Goal: Browse casually: Explore the website without a specific task or goal

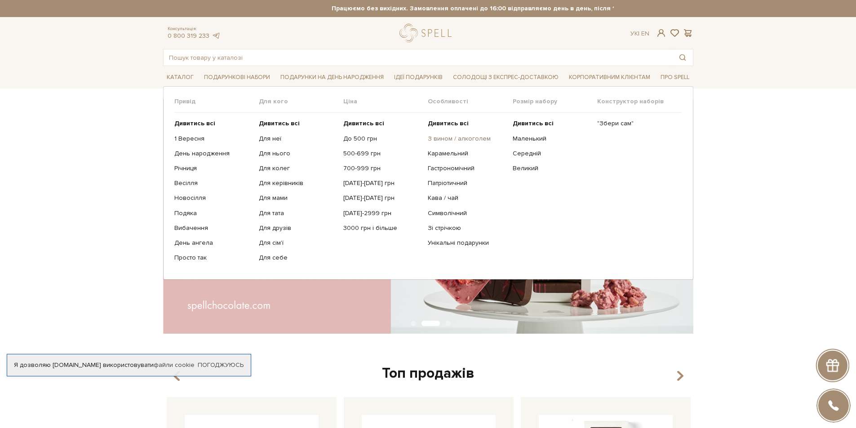
click at [466, 138] on link "З вином / алкоголем" at bounding box center [467, 139] width 78 height 8
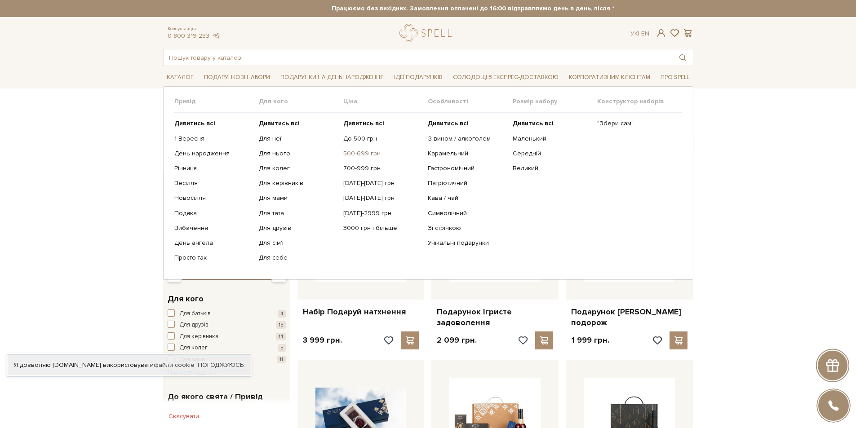
click at [365, 155] on link "500-699 грн" at bounding box center [382, 154] width 78 height 8
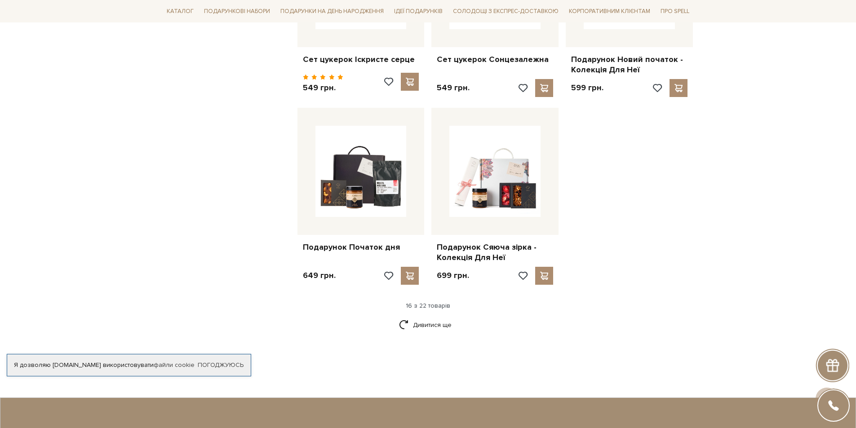
scroll to position [1025, 0]
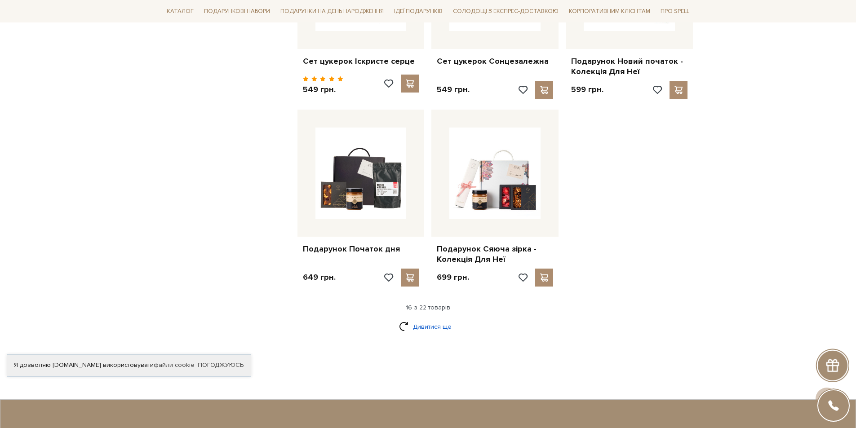
click at [419, 319] on link "Дивитися ще" at bounding box center [428, 327] width 58 height 16
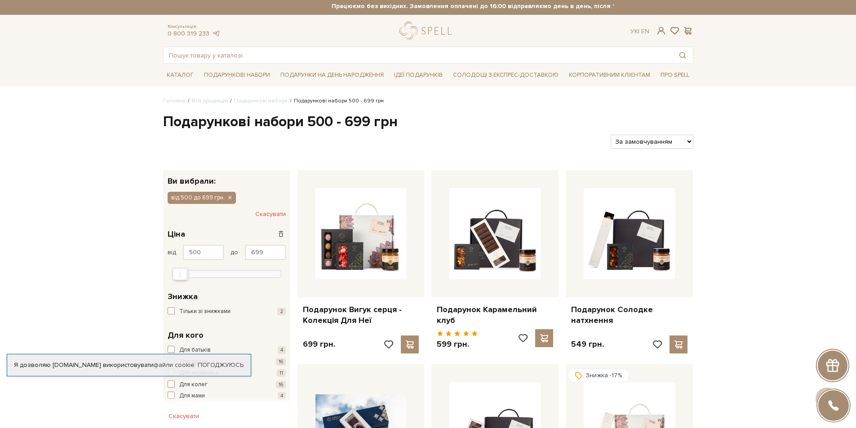
scroll to position [0, 0]
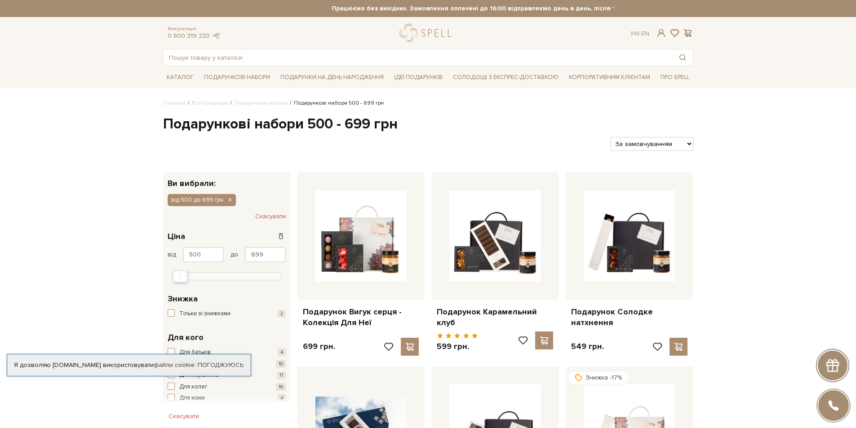
click at [659, 142] on select "За замовчуванням За Ціною (зростання) За Ціною (зменшення) Новинки За популярні…" at bounding box center [652, 144] width 82 height 14
select select "https://spellchocolate.com/our-productions/podarunkovi-box/500-699?sort=p.price…"
click at [611, 137] on select "За замовчуванням За Ціною (зростання) За Ціною (зменшення) Новинки За популярні…" at bounding box center [652, 144] width 82 height 14
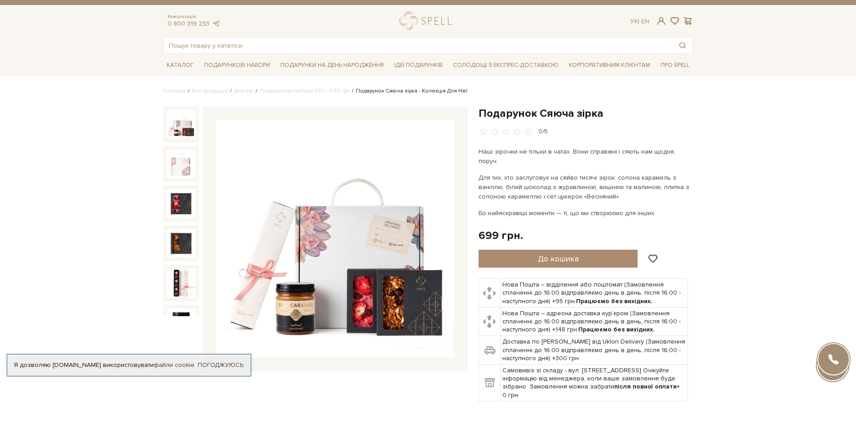
scroll to position [49, 0]
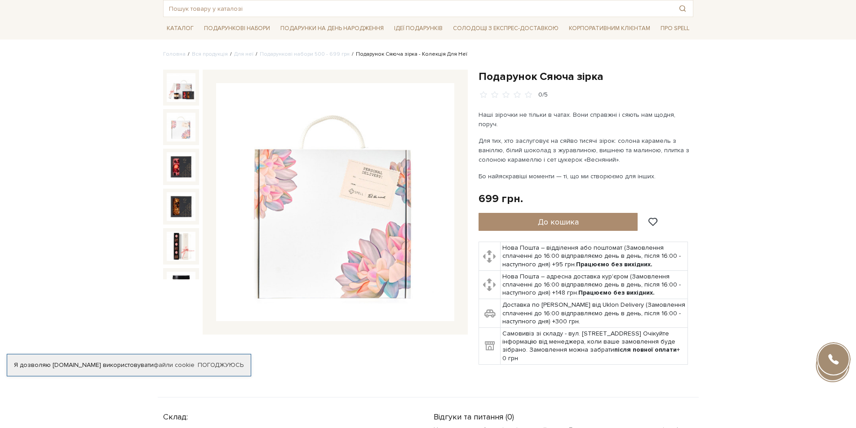
click at [186, 128] on img at bounding box center [181, 127] width 29 height 29
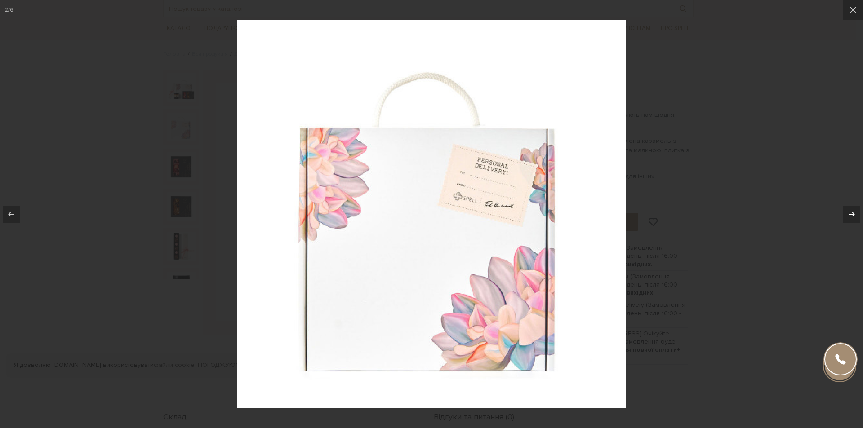
click at [854, 216] on icon at bounding box center [851, 214] width 11 height 11
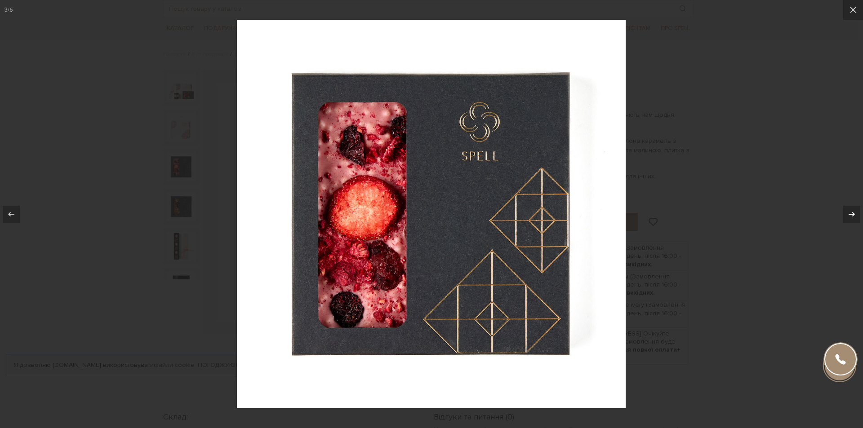
click at [854, 216] on icon at bounding box center [851, 214] width 11 height 11
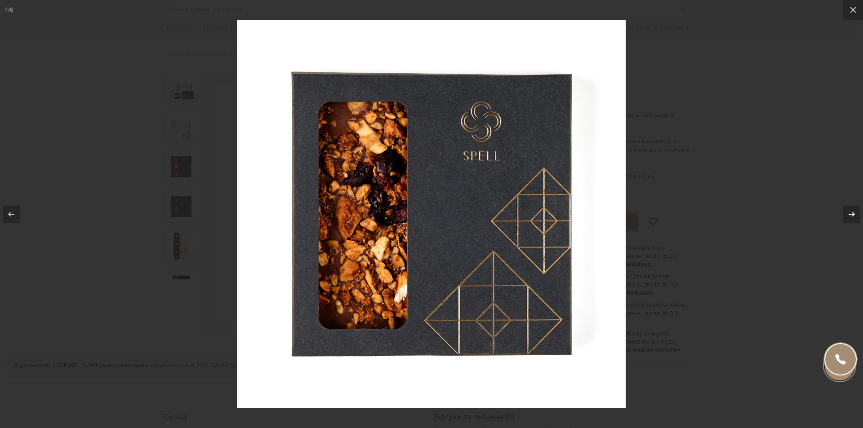
click at [854, 216] on icon at bounding box center [851, 214] width 11 height 11
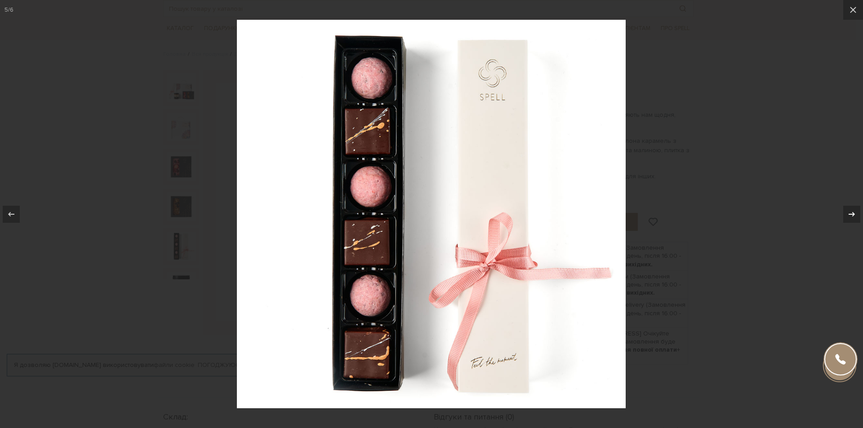
click at [854, 216] on icon at bounding box center [851, 214] width 11 height 11
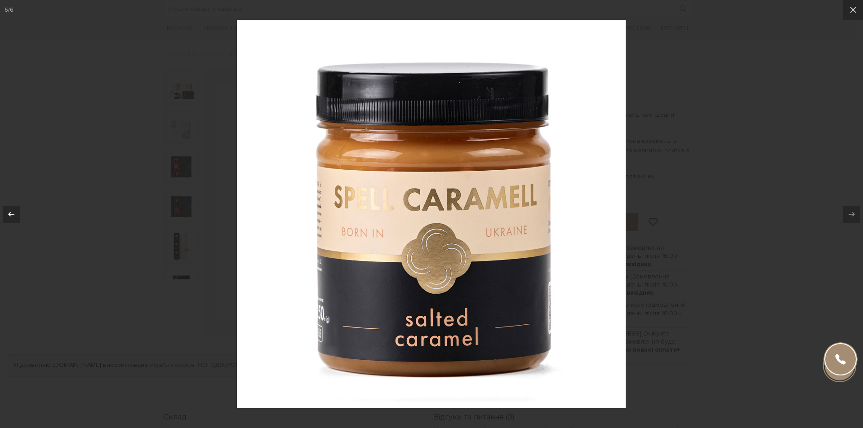
click at [9, 214] on icon at bounding box center [11, 214] width 6 height 4
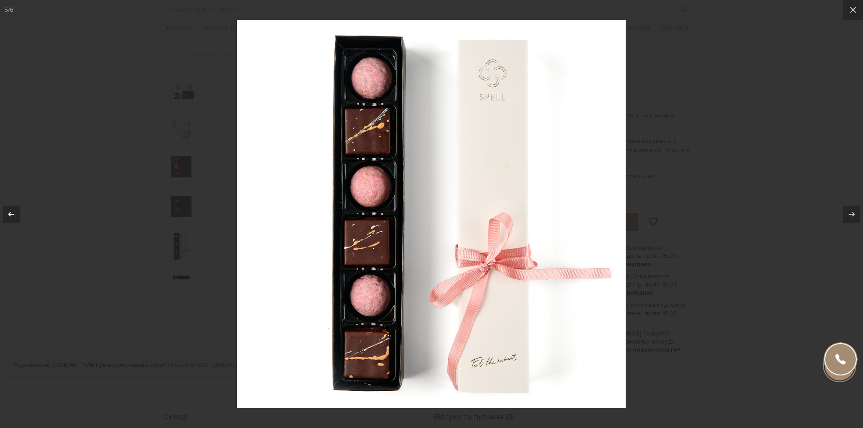
click at [9, 214] on icon at bounding box center [11, 214] width 6 height 4
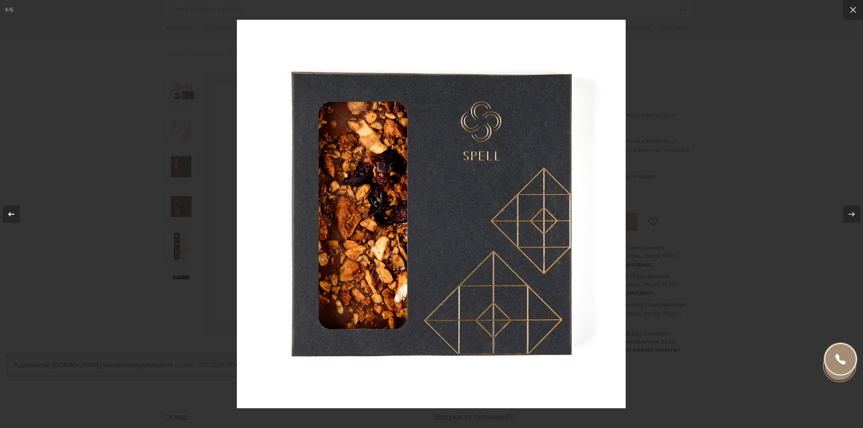
click at [9, 214] on icon at bounding box center [11, 214] width 6 height 4
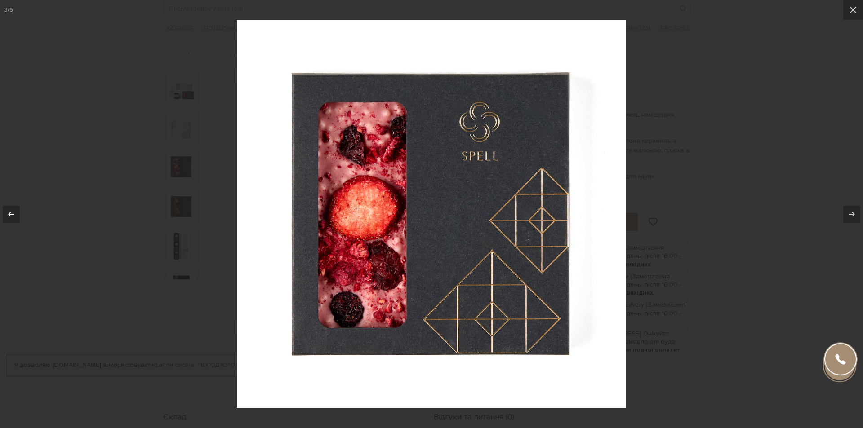
click at [9, 214] on icon at bounding box center [11, 214] width 6 height 4
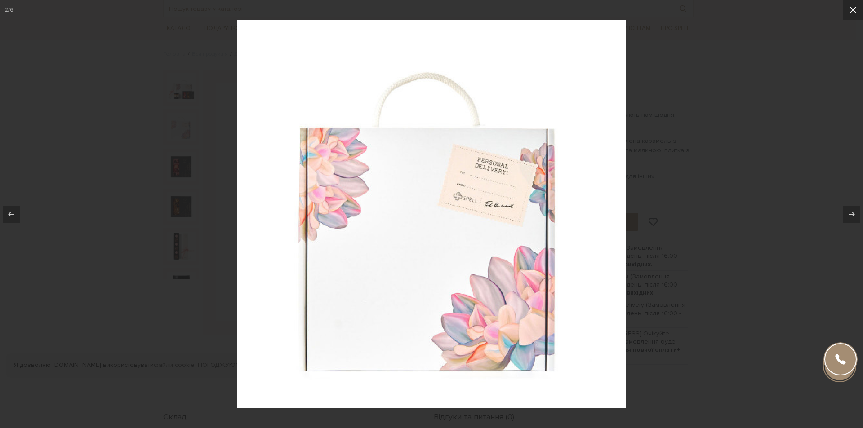
click at [852, 8] on icon at bounding box center [853, 9] width 11 height 11
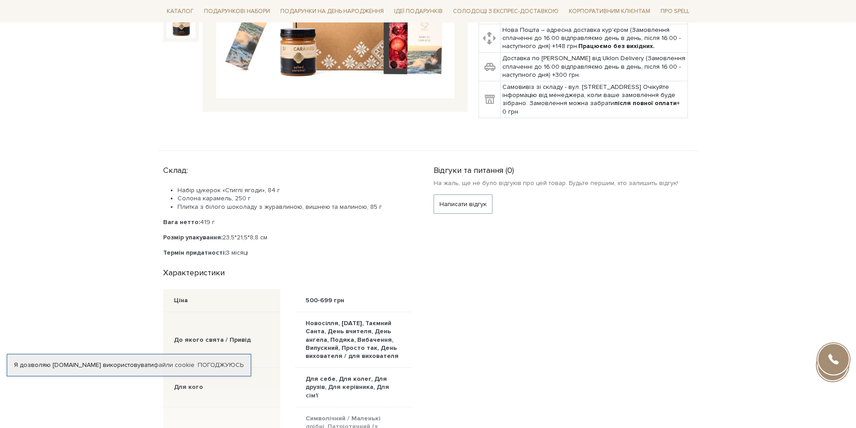
scroll to position [62, 0]
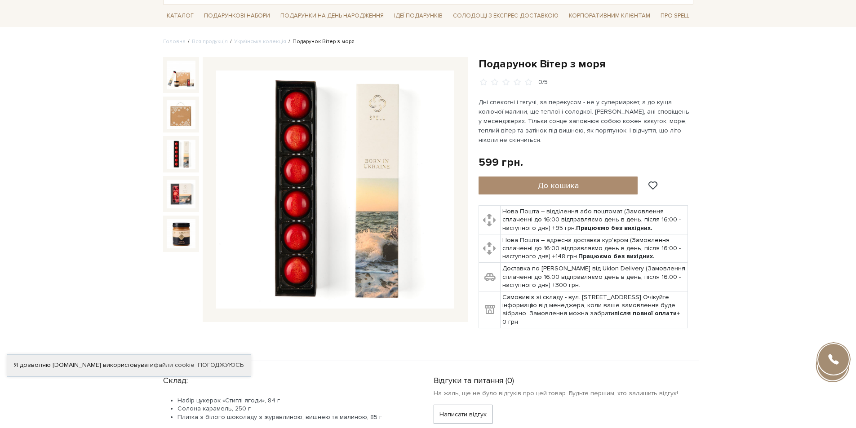
click at [182, 156] on img at bounding box center [181, 154] width 29 height 29
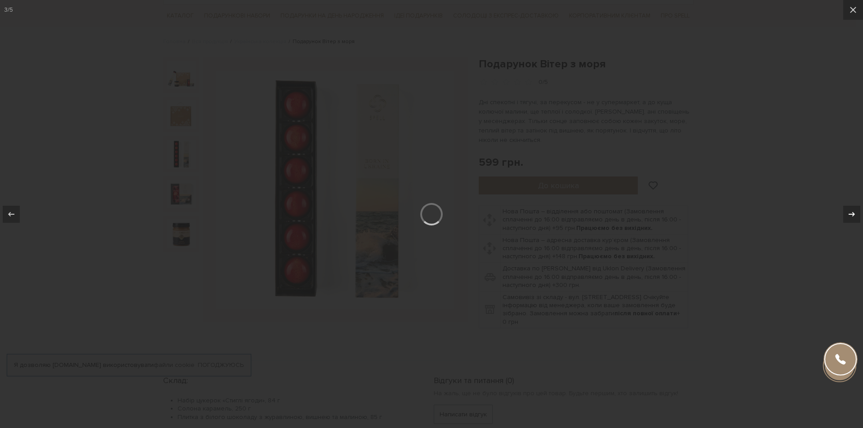
click at [856, 219] on div at bounding box center [851, 214] width 17 height 17
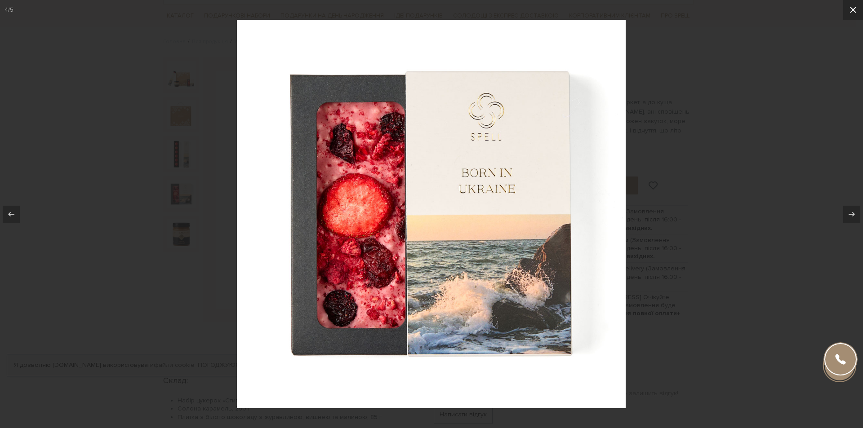
click at [856, 16] on button at bounding box center [853, 10] width 20 height 20
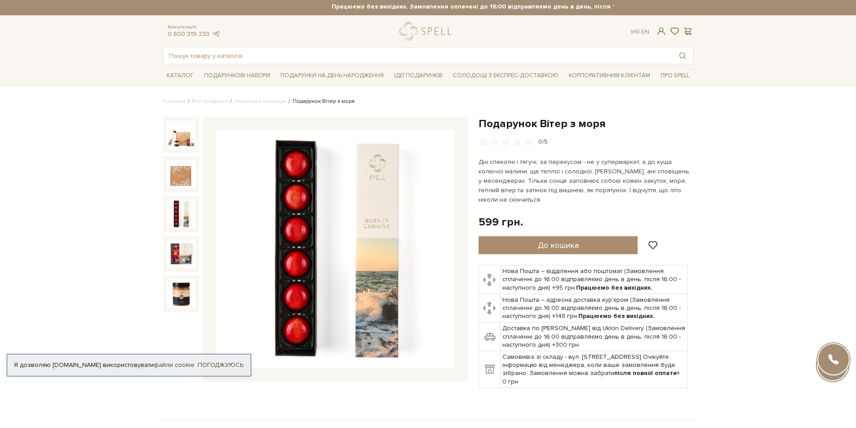
scroll to position [31, 0]
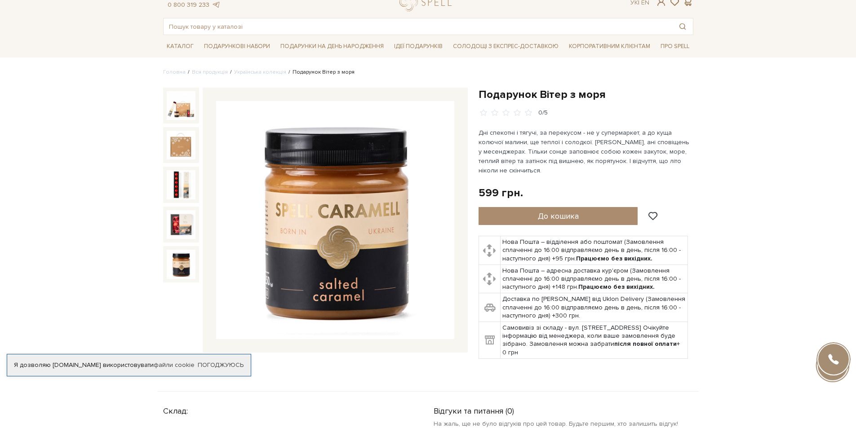
click at [173, 263] on img at bounding box center [181, 264] width 29 height 29
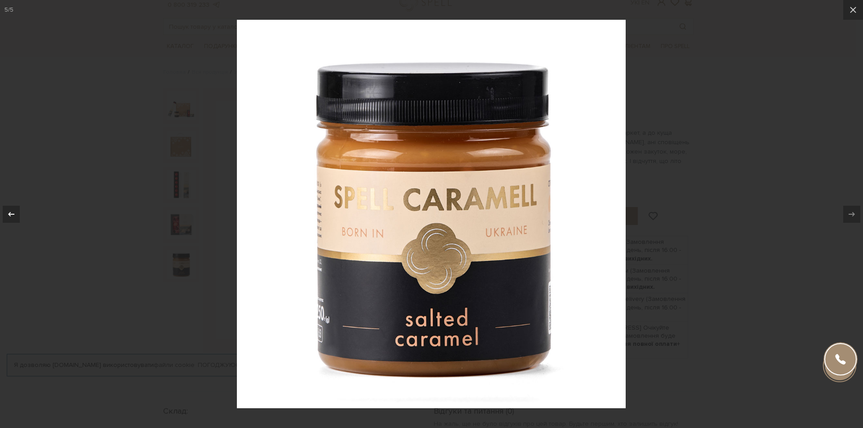
click at [22, 223] on button at bounding box center [15, 214] width 31 height 45
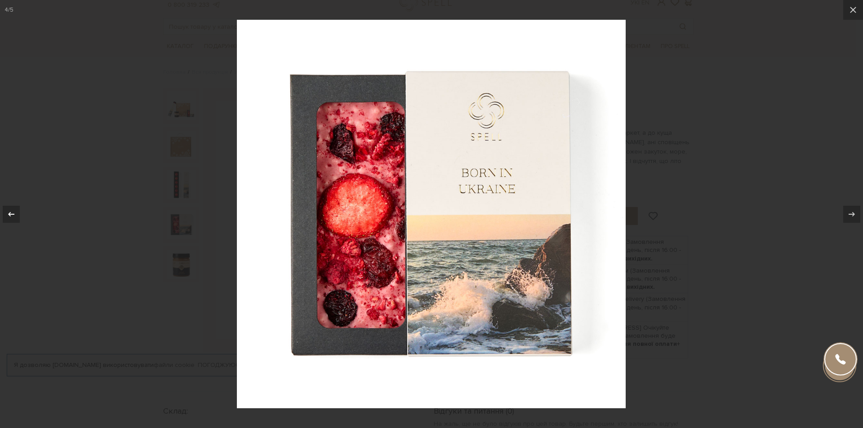
click at [11, 212] on icon at bounding box center [11, 214] width 11 height 11
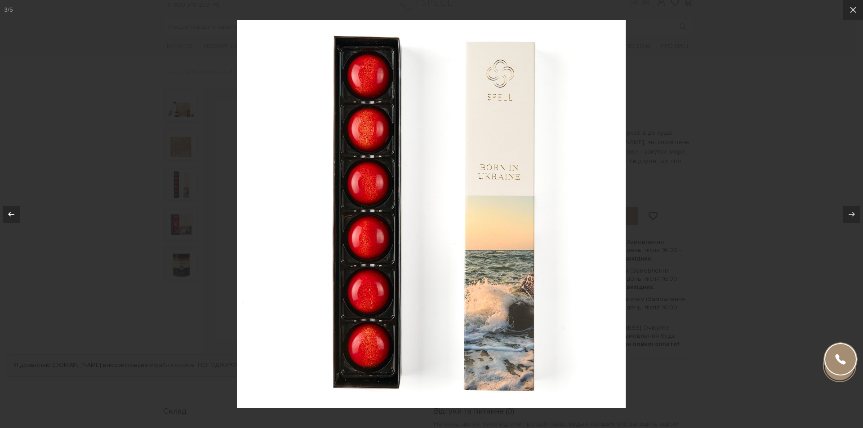
click at [11, 212] on icon at bounding box center [11, 214] width 11 height 11
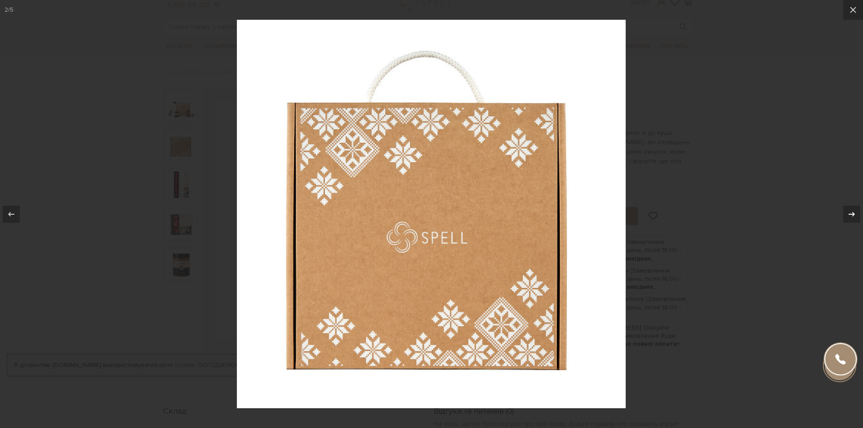
click at [856, 217] on button at bounding box center [847, 214] width 31 height 45
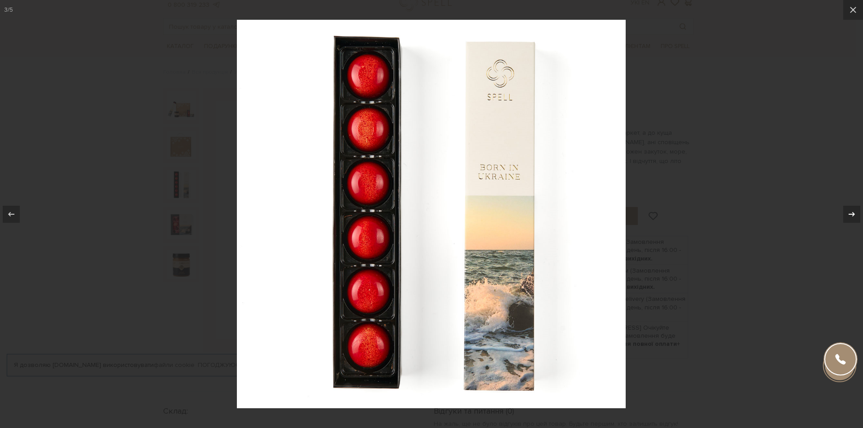
click at [856, 210] on div at bounding box center [851, 214] width 17 height 17
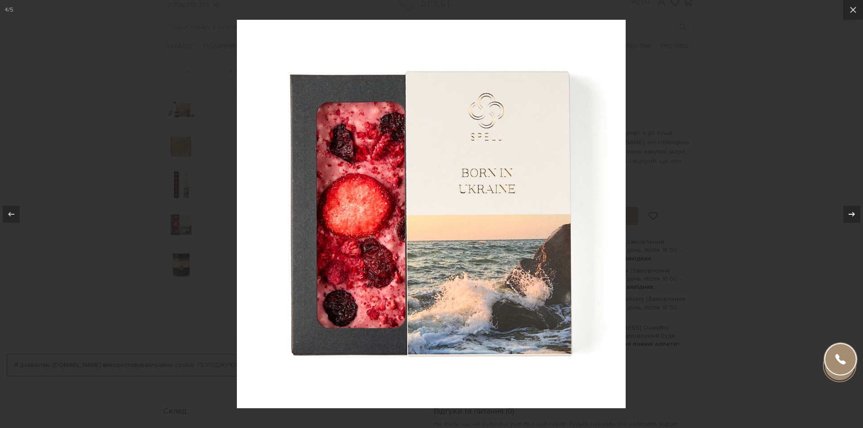
click at [856, 210] on div at bounding box center [851, 214] width 17 height 17
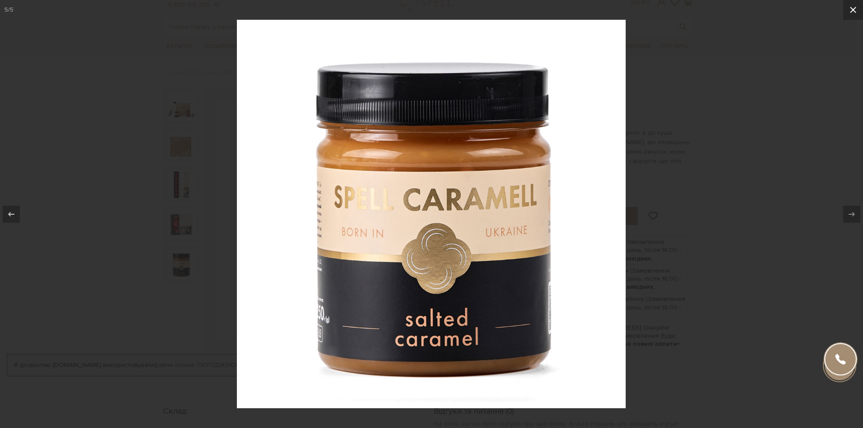
click at [856, 9] on button at bounding box center [853, 10] width 20 height 20
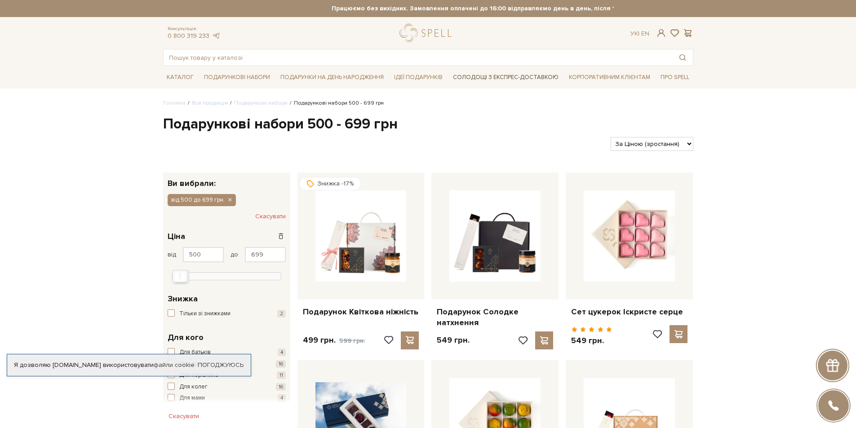
click at [538, 77] on link "Солодощі з експрес-доставкою" at bounding box center [506, 77] width 113 height 15
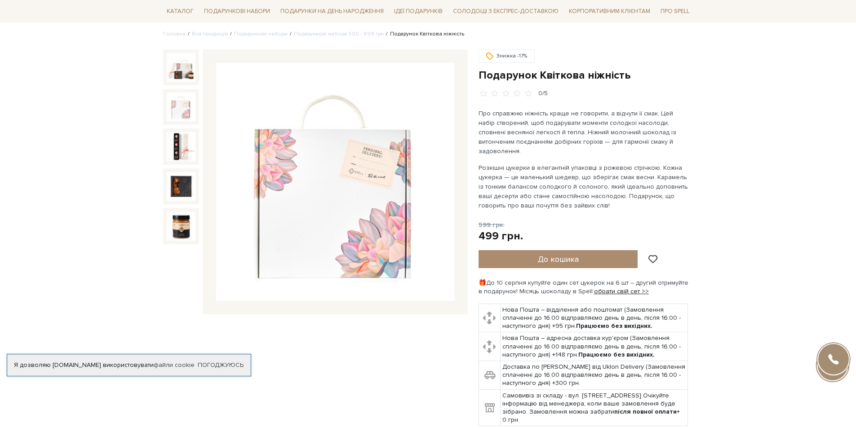
scroll to position [64, 0]
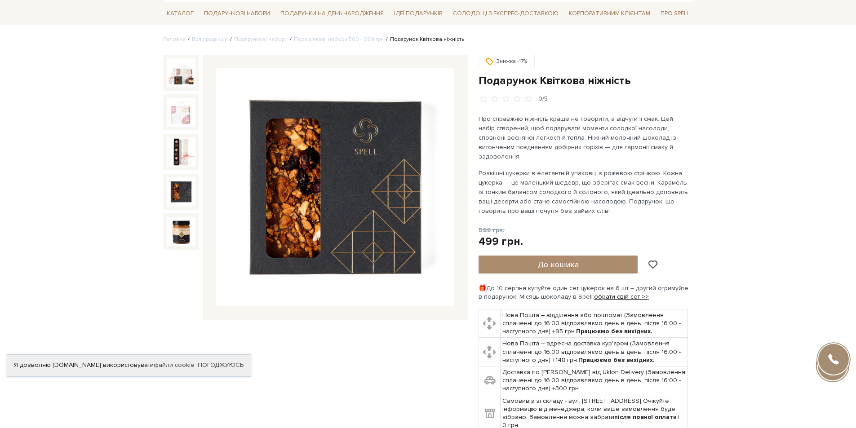
click at [178, 188] on img at bounding box center [181, 192] width 29 height 29
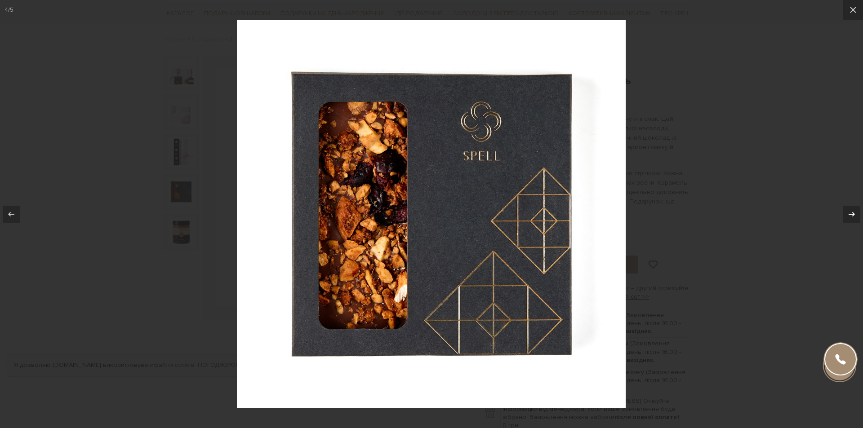
click at [856, 210] on button at bounding box center [847, 214] width 31 height 45
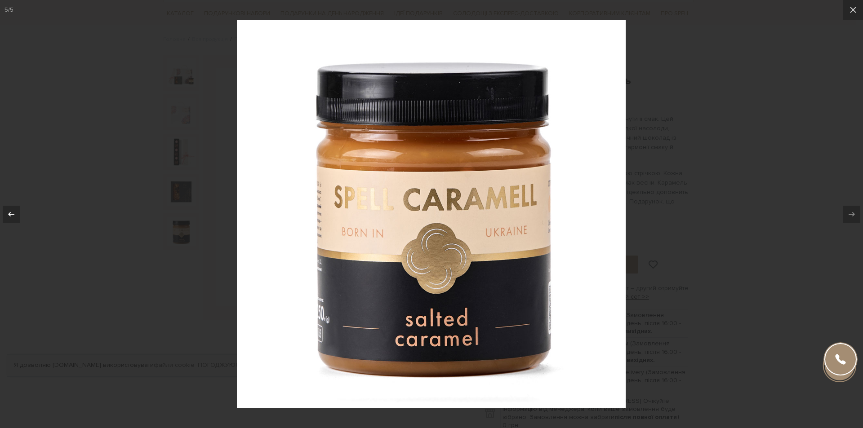
click at [8, 212] on icon at bounding box center [11, 214] width 11 height 11
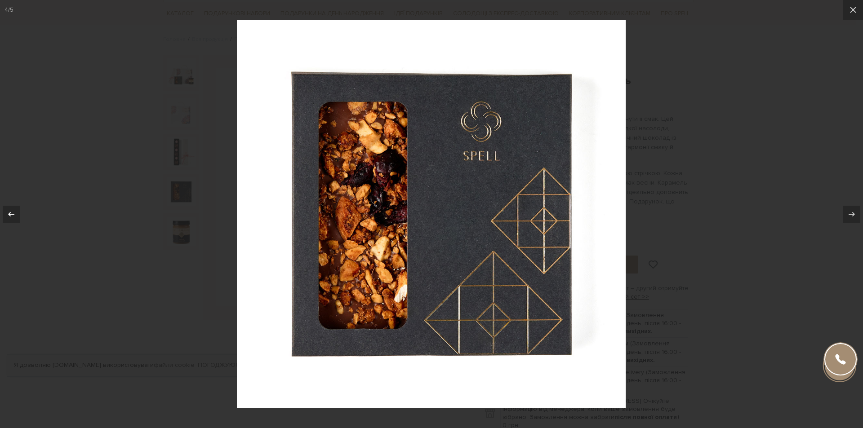
click at [8, 212] on icon at bounding box center [11, 214] width 11 height 11
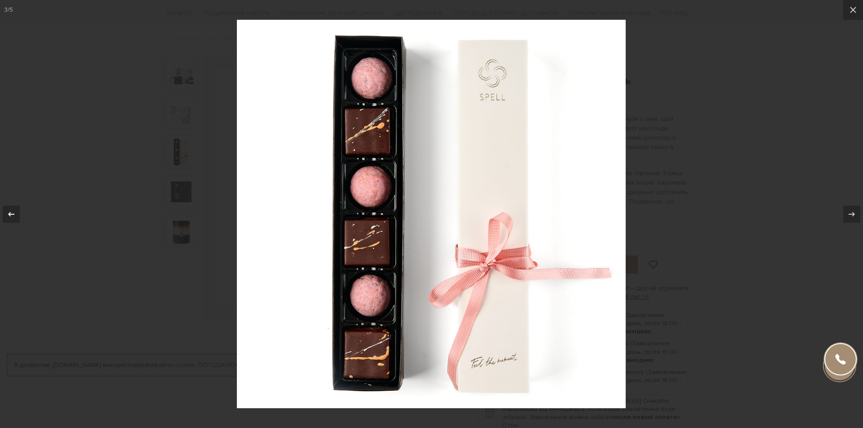
click at [8, 212] on icon at bounding box center [11, 214] width 11 height 11
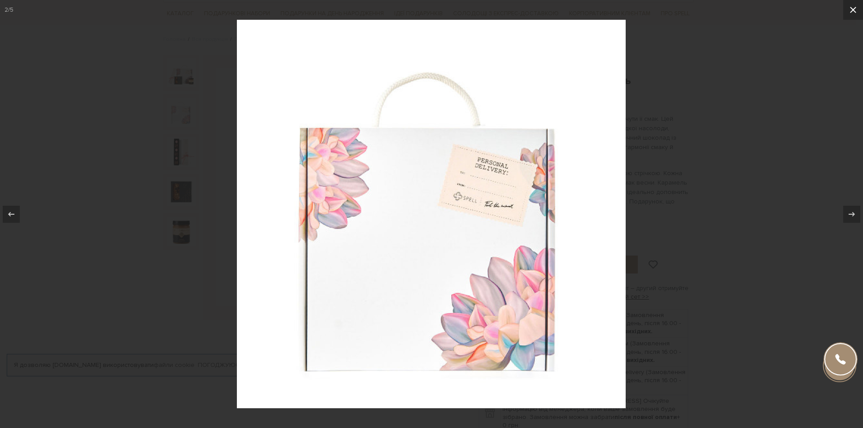
click at [855, 8] on icon at bounding box center [853, 10] width 6 height 6
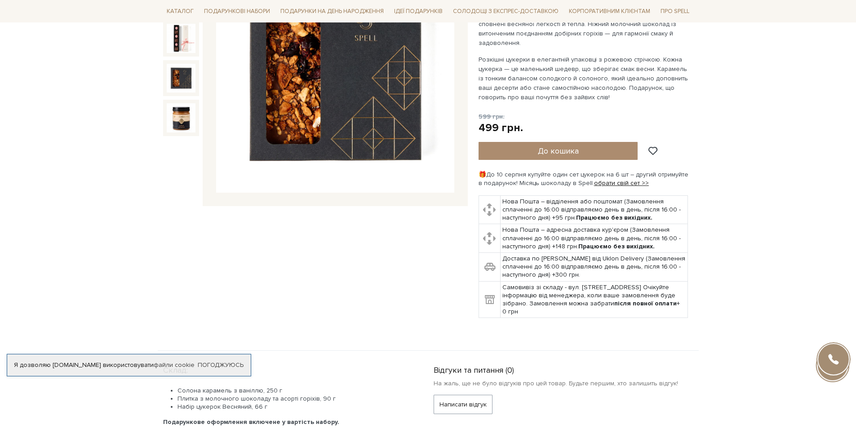
scroll to position [197, 0]
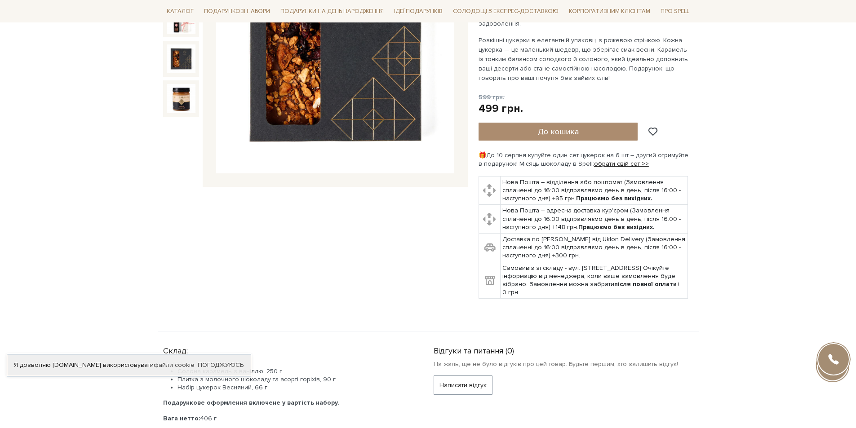
click at [839, 359] on div at bounding box center [834, 359] width 32 height 32
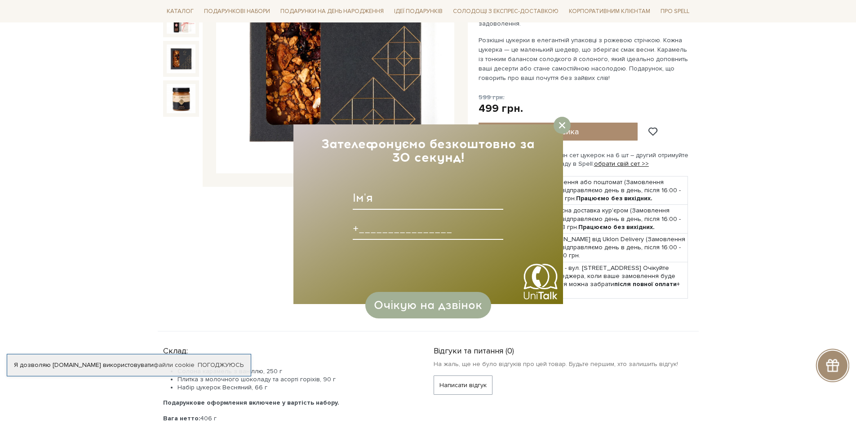
click at [401, 196] on input at bounding box center [428, 198] width 151 height 23
type input "Катерина"
click at [408, 227] on input at bounding box center [428, 228] width 151 height 23
type input "+380975049234____"
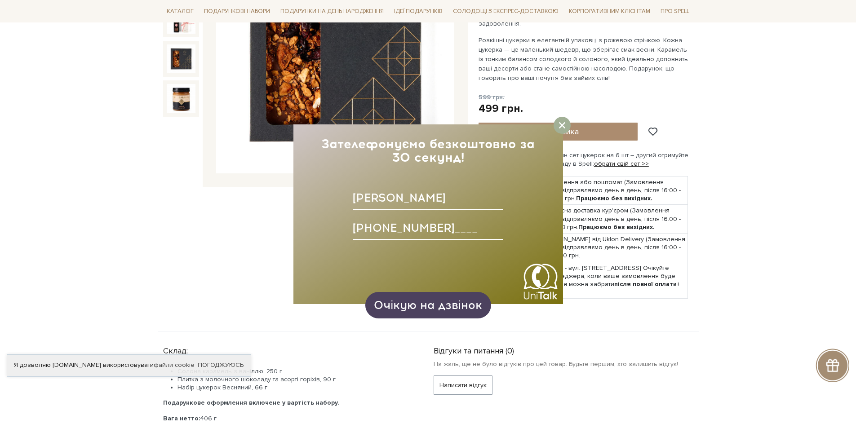
click at [451, 309] on span "Очікую на дзвінок" at bounding box center [428, 304] width 108 height 13
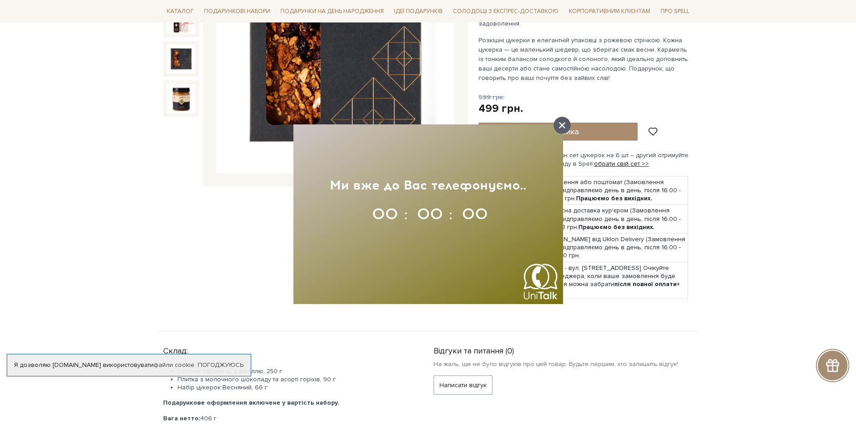
click at [564, 127] on icon at bounding box center [562, 125] width 6 height 6
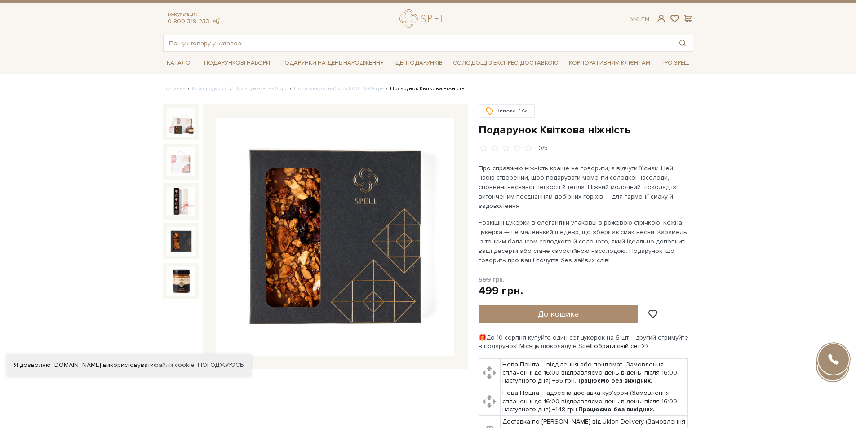
scroll to position [7, 0]
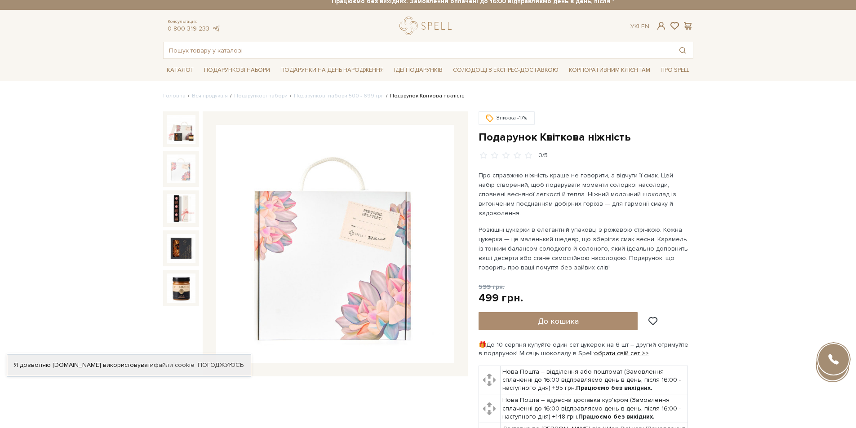
click at [181, 169] on img at bounding box center [181, 169] width 29 height 29
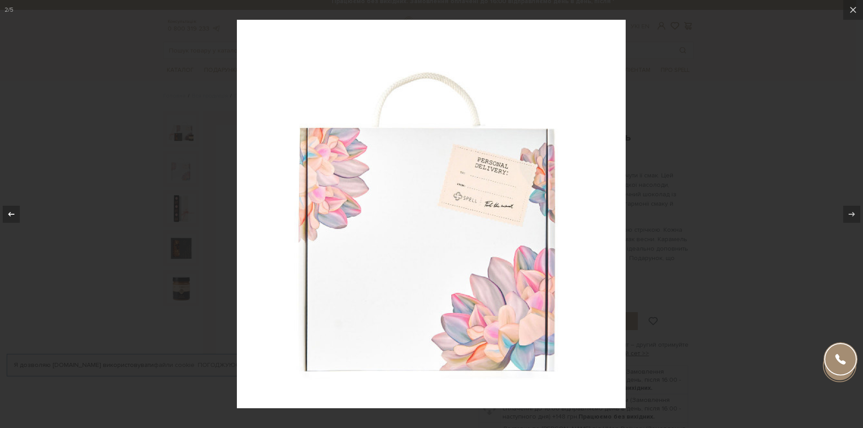
click at [13, 212] on icon at bounding box center [11, 214] width 11 height 11
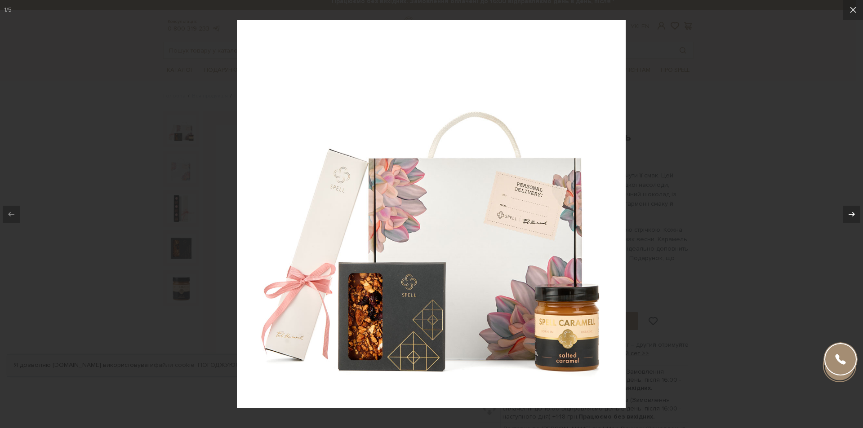
click at [847, 216] on icon at bounding box center [851, 214] width 11 height 11
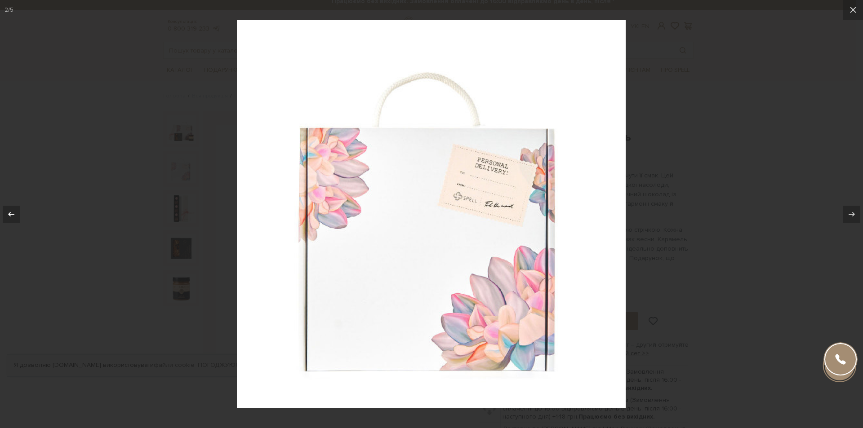
click at [6, 214] on icon at bounding box center [11, 214] width 11 height 11
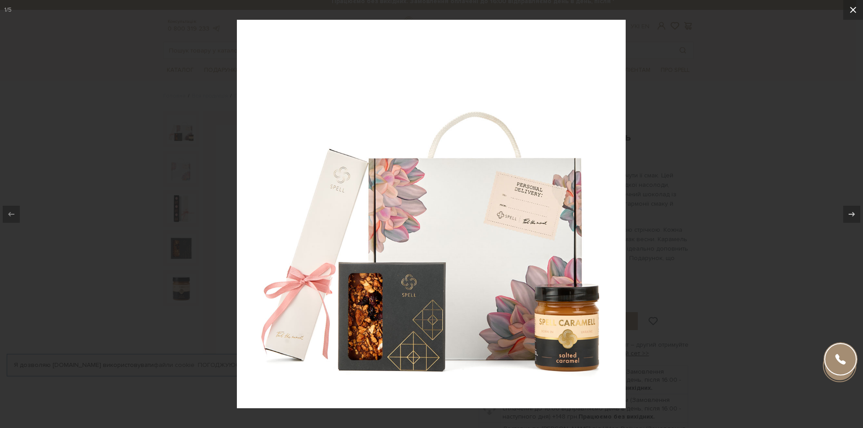
click at [856, 12] on button at bounding box center [853, 10] width 20 height 20
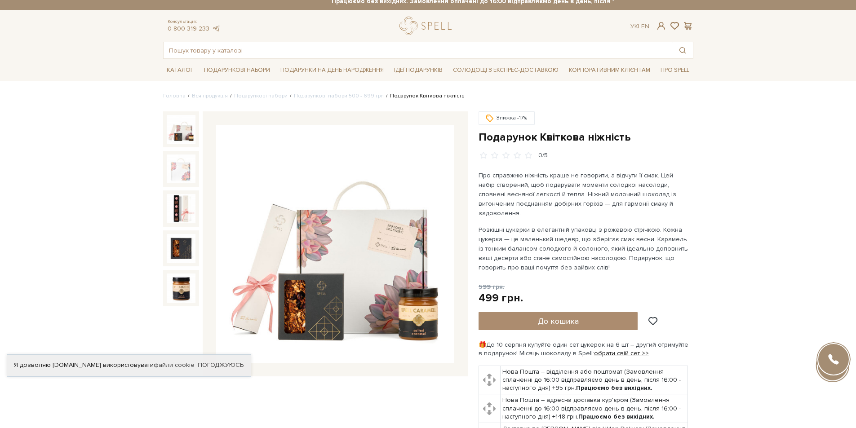
click at [179, 131] on img at bounding box center [181, 129] width 29 height 29
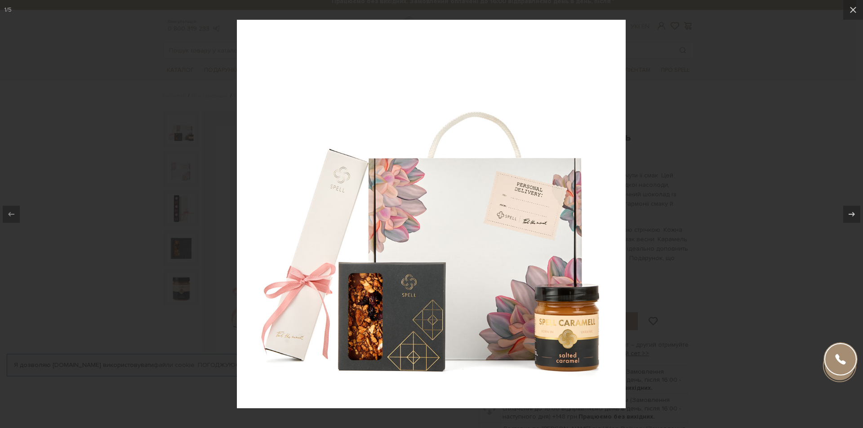
click at [519, 226] on img at bounding box center [431, 214] width 389 height 389
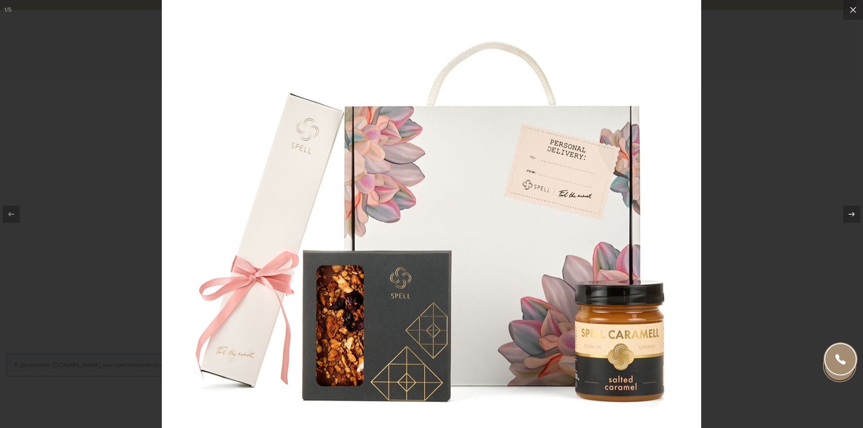
drag, startPoint x: 573, startPoint y: 272, endPoint x: 564, endPoint y: 235, distance: 38.9
click at [564, 235] on img at bounding box center [431, 183] width 539 height 539
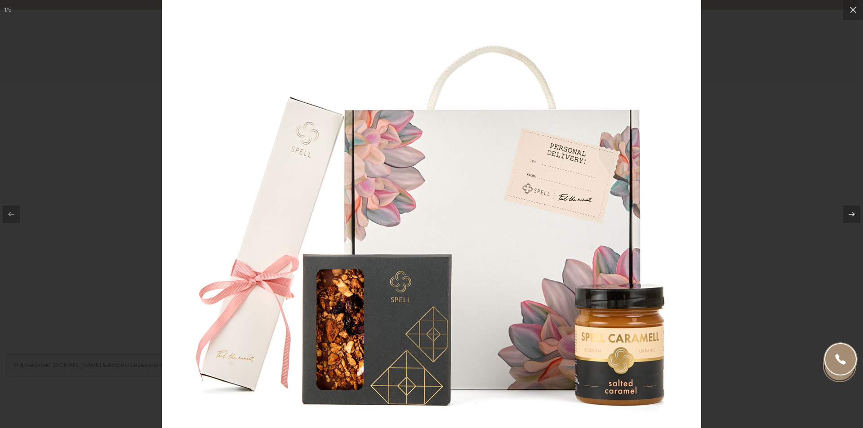
drag, startPoint x: 572, startPoint y: 191, endPoint x: 690, endPoint y: 138, distance: 128.4
click at [566, 245] on img at bounding box center [431, 187] width 539 height 539
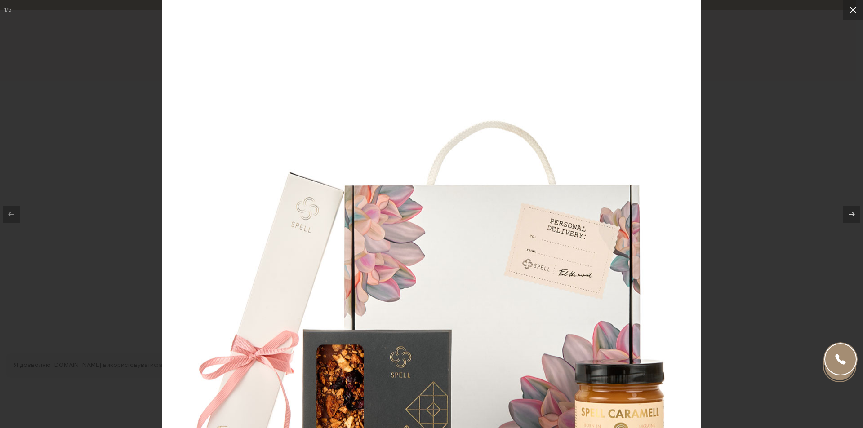
click at [856, 10] on icon at bounding box center [853, 9] width 11 height 11
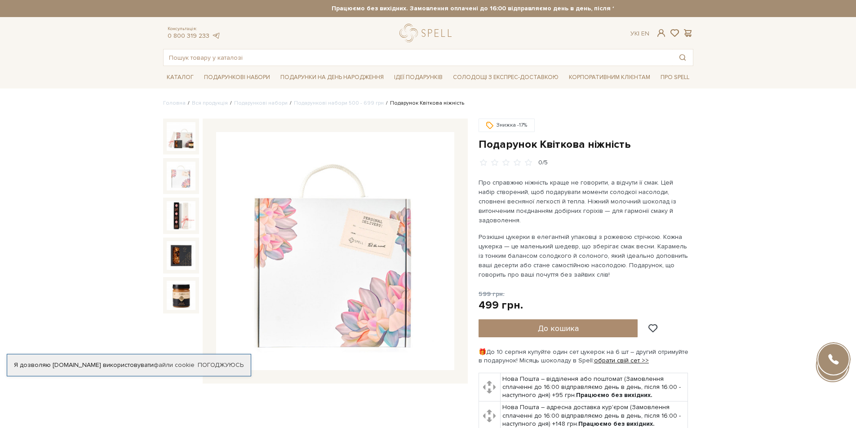
click at [187, 173] on img at bounding box center [181, 176] width 29 height 29
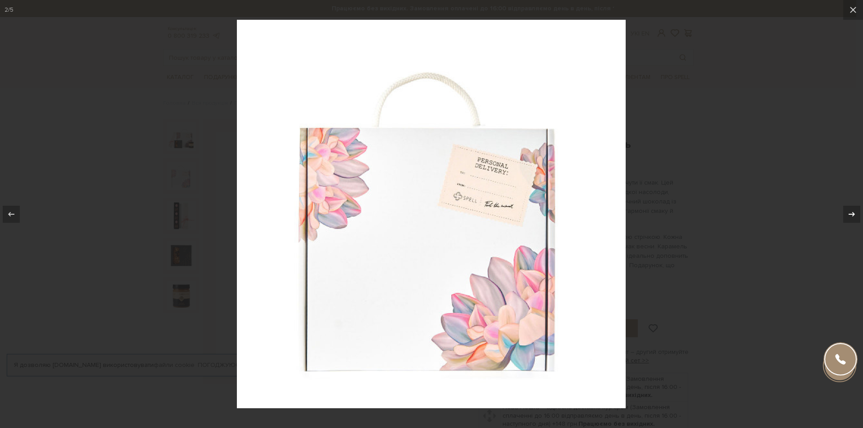
click at [856, 220] on button at bounding box center [847, 214] width 31 height 45
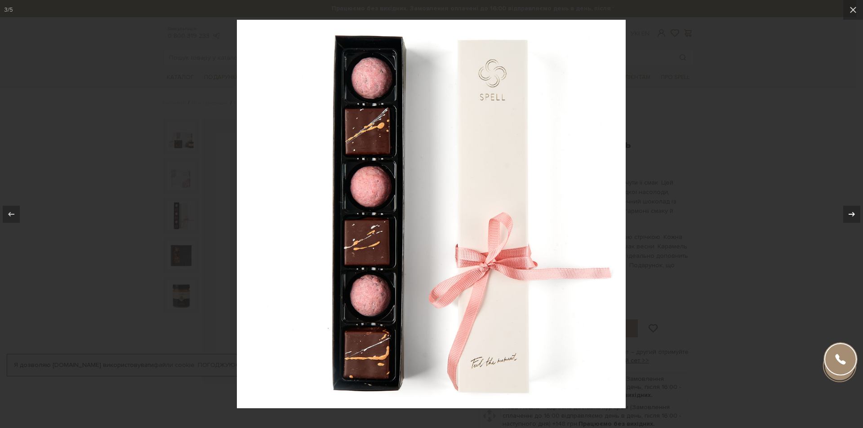
click at [856, 220] on button at bounding box center [847, 214] width 31 height 45
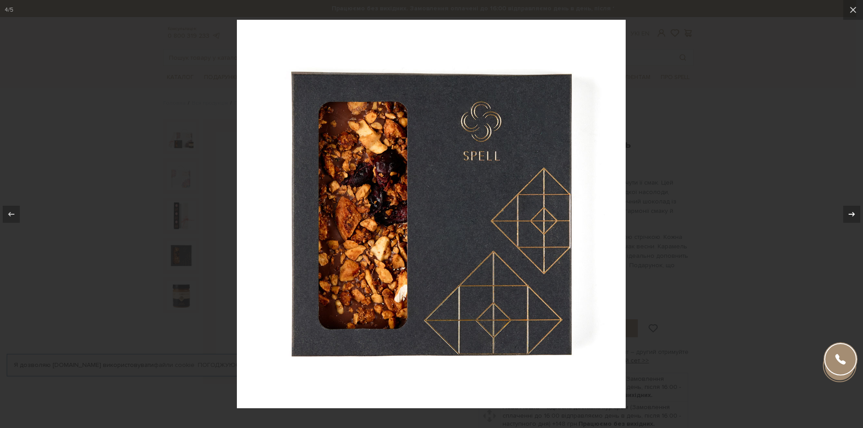
click at [856, 220] on button at bounding box center [847, 214] width 31 height 45
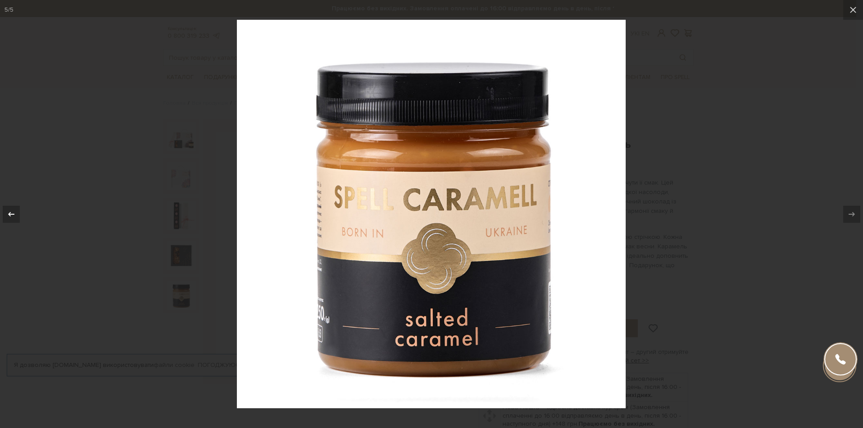
click at [7, 211] on icon at bounding box center [11, 214] width 11 height 11
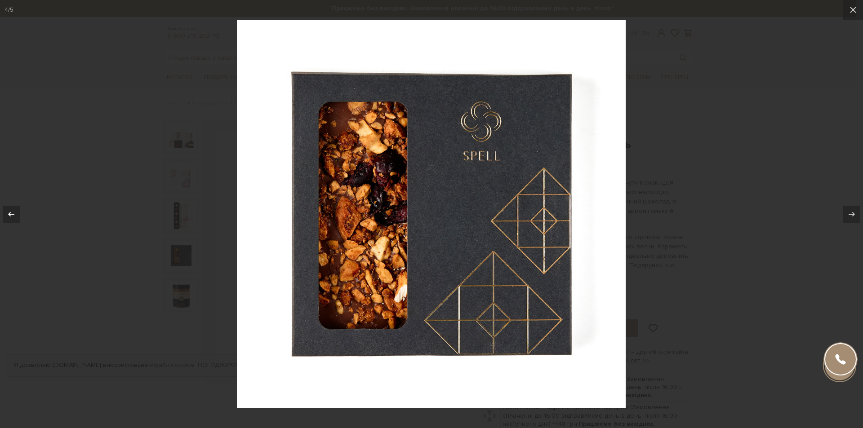
click at [7, 211] on icon at bounding box center [11, 214] width 11 height 11
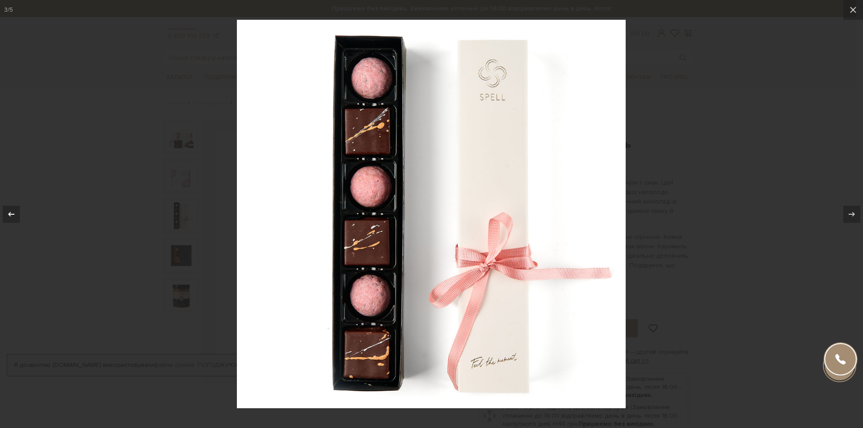
click at [7, 211] on icon at bounding box center [11, 214] width 11 height 11
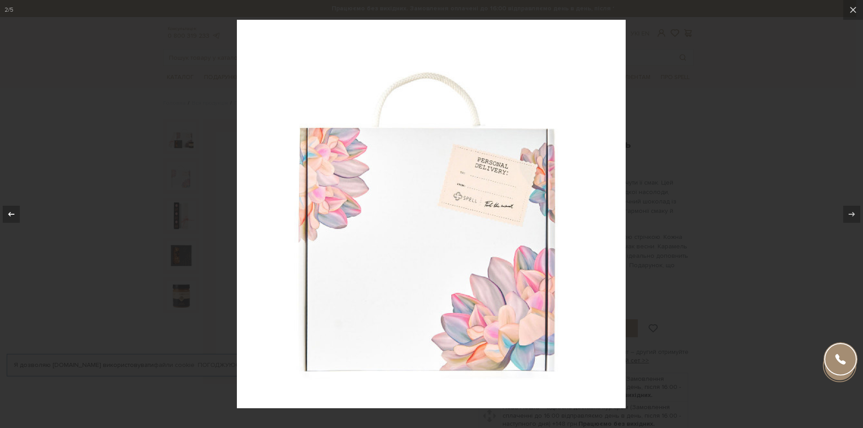
click at [15, 212] on icon at bounding box center [11, 214] width 11 height 11
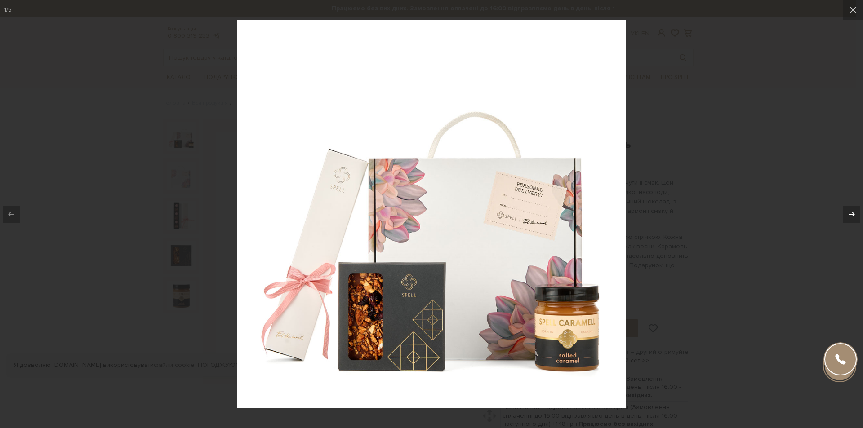
click at [846, 218] on icon at bounding box center [851, 214] width 11 height 11
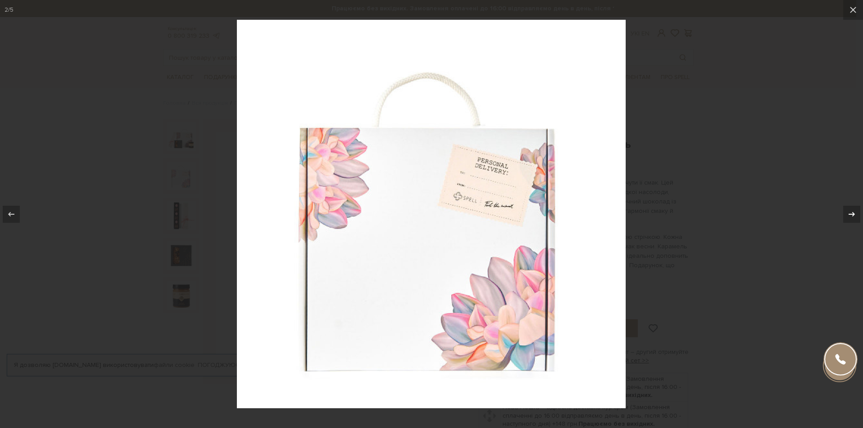
click at [846, 218] on icon at bounding box center [851, 214] width 11 height 11
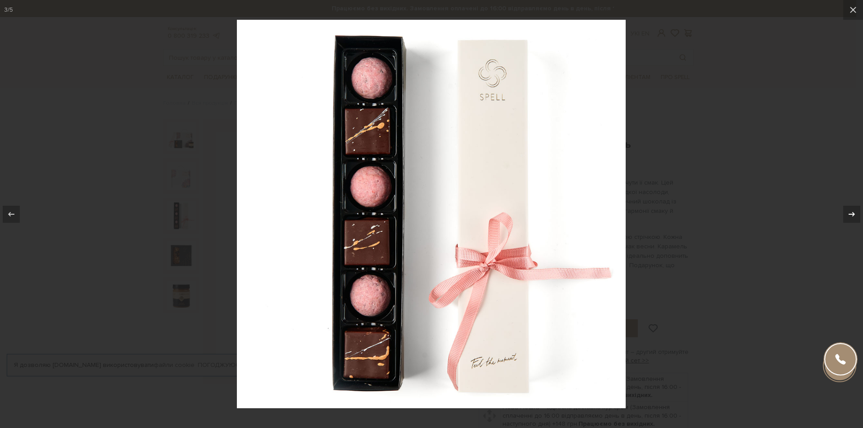
click at [846, 218] on icon at bounding box center [851, 214] width 11 height 11
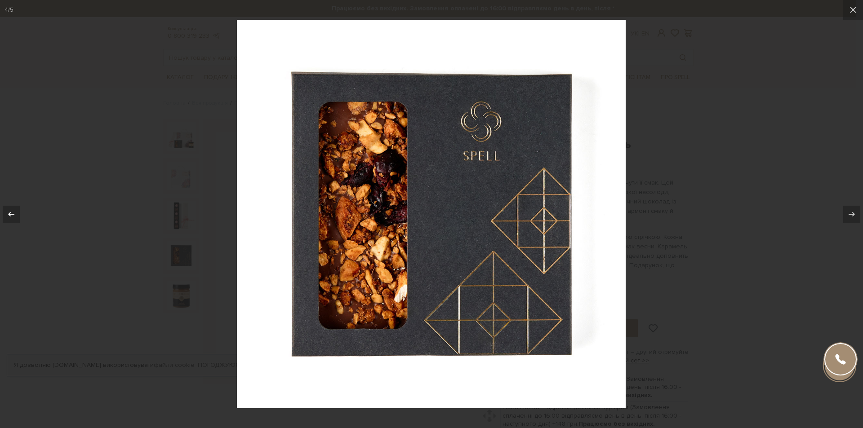
click at [10, 222] on div at bounding box center [11, 214] width 17 height 17
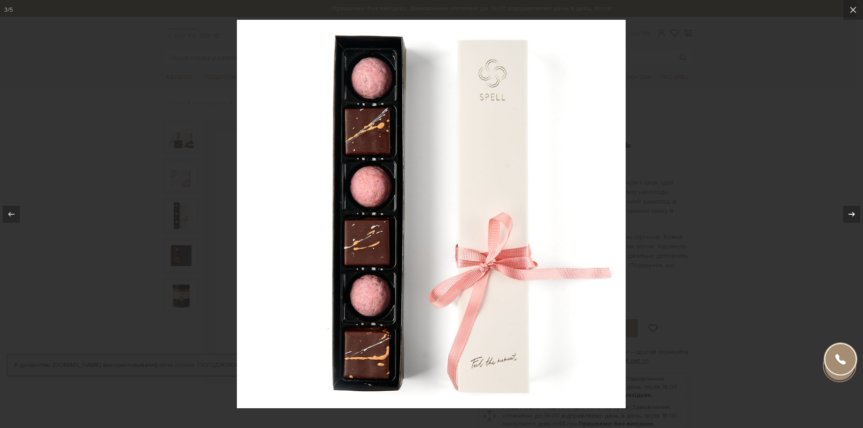
click at [851, 209] on icon at bounding box center [851, 214] width 11 height 11
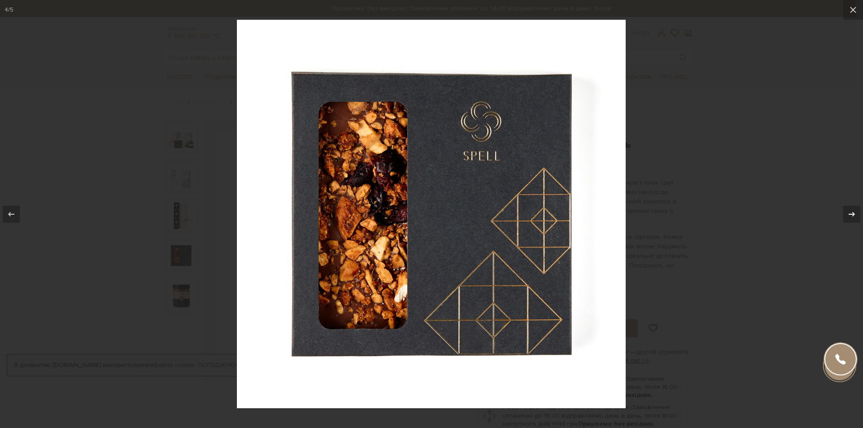
click at [851, 209] on icon at bounding box center [851, 214] width 11 height 11
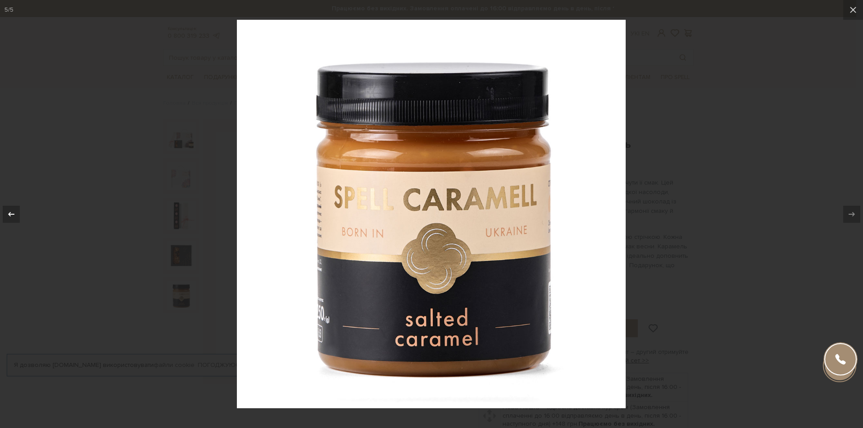
click at [17, 206] on div at bounding box center [11, 214] width 17 height 17
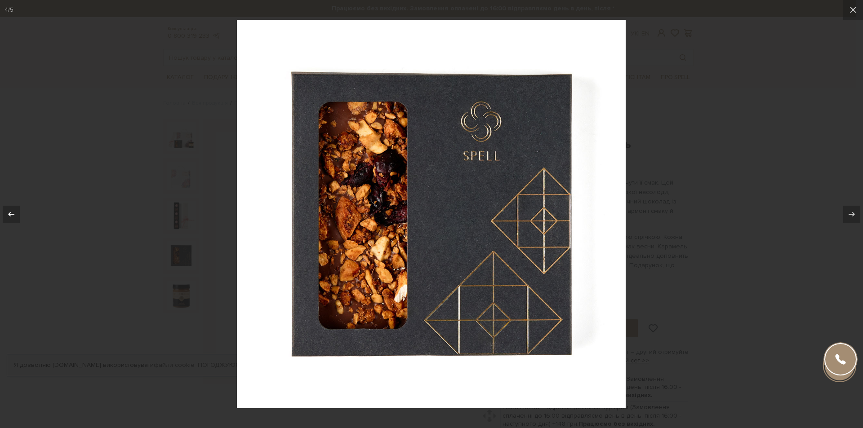
click at [15, 206] on div at bounding box center [11, 214] width 17 height 17
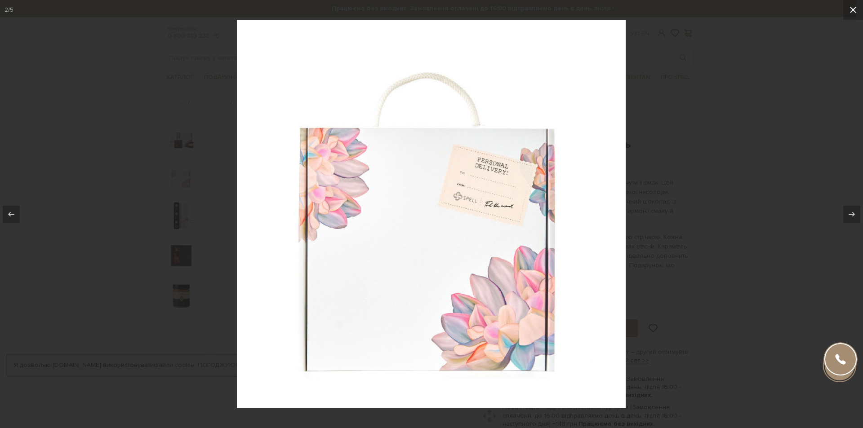
click at [856, 7] on icon at bounding box center [853, 9] width 11 height 11
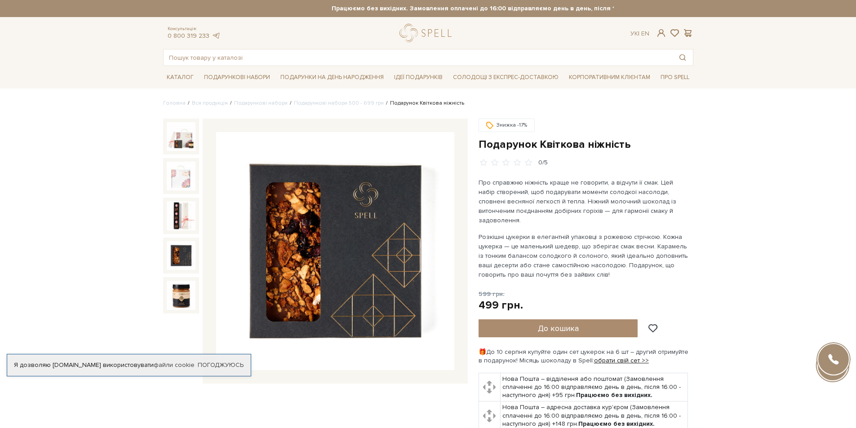
click at [173, 258] on img at bounding box center [181, 255] width 29 height 29
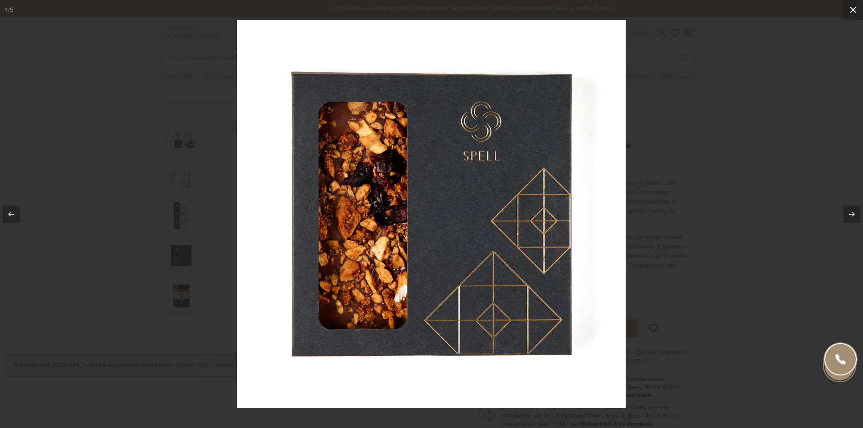
click at [855, 9] on icon at bounding box center [853, 9] width 11 height 11
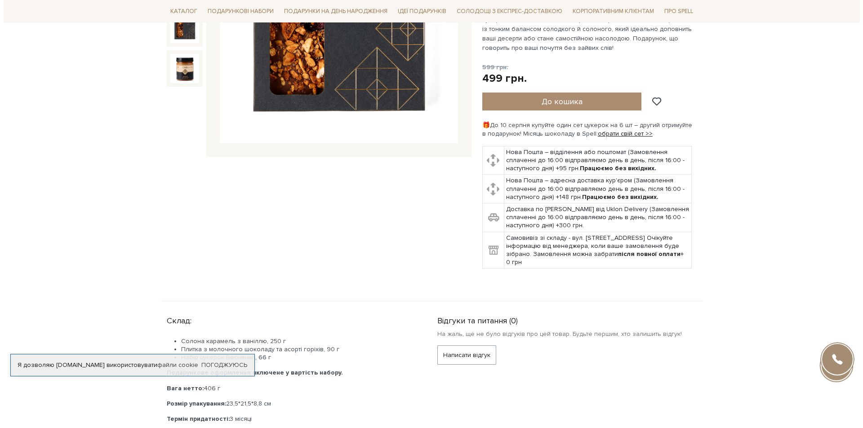
scroll to position [225, 0]
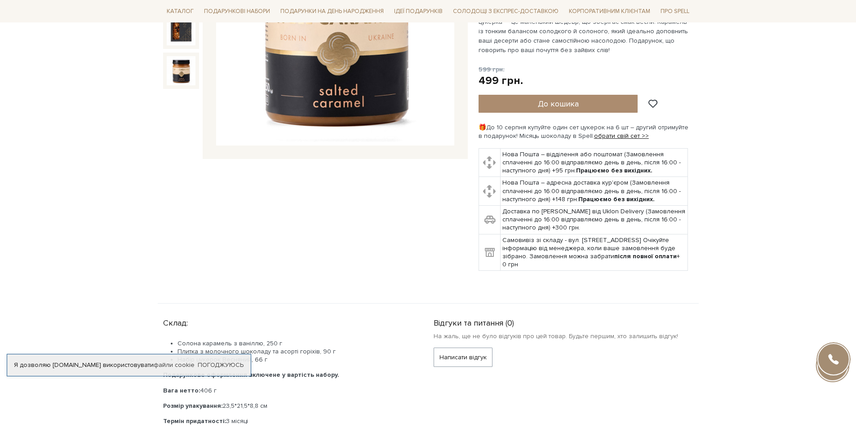
click at [178, 77] on img at bounding box center [181, 70] width 29 height 29
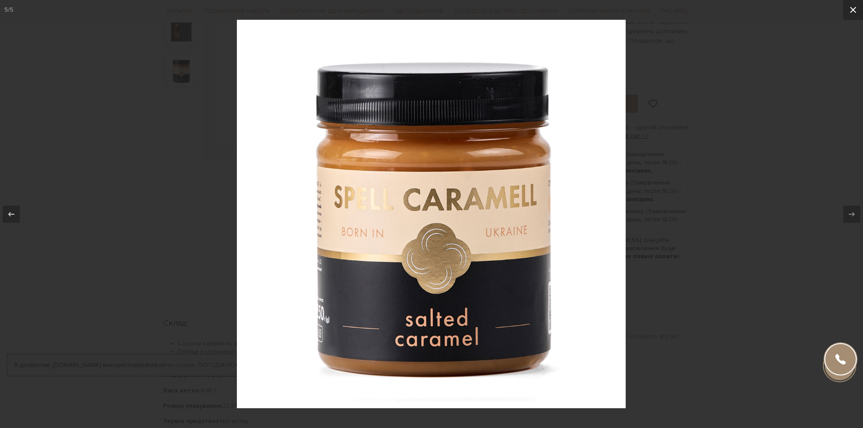
click at [856, 1] on button at bounding box center [853, 10] width 20 height 20
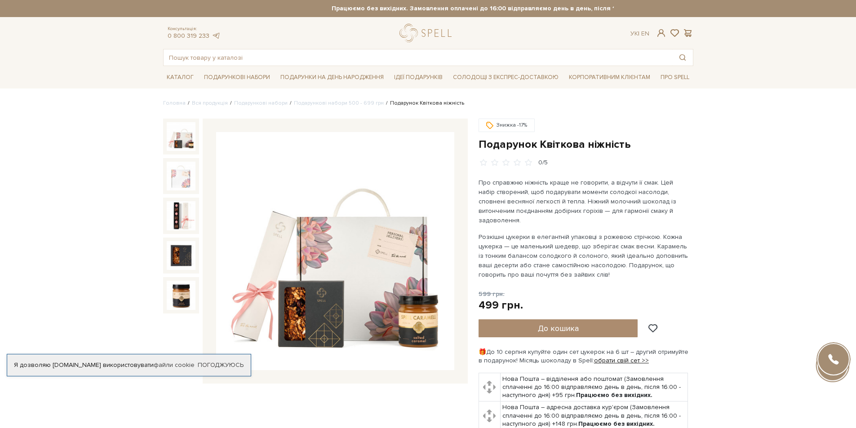
click at [187, 132] on img at bounding box center [181, 136] width 29 height 29
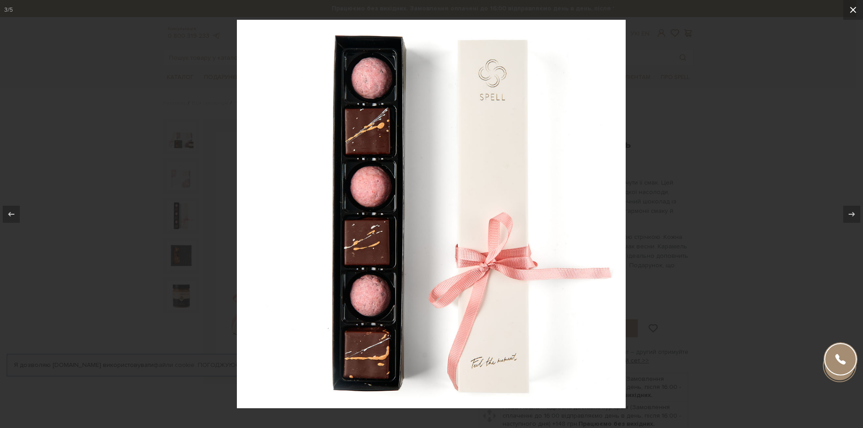
click at [856, 6] on icon at bounding box center [853, 9] width 11 height 11
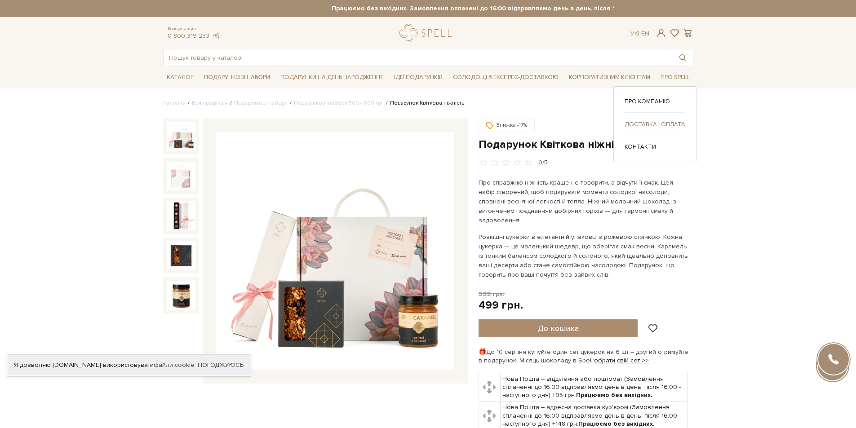
click at [657, 125] on link "Доставка і оплата" at bounding box center [655, 124] width 61 height 8
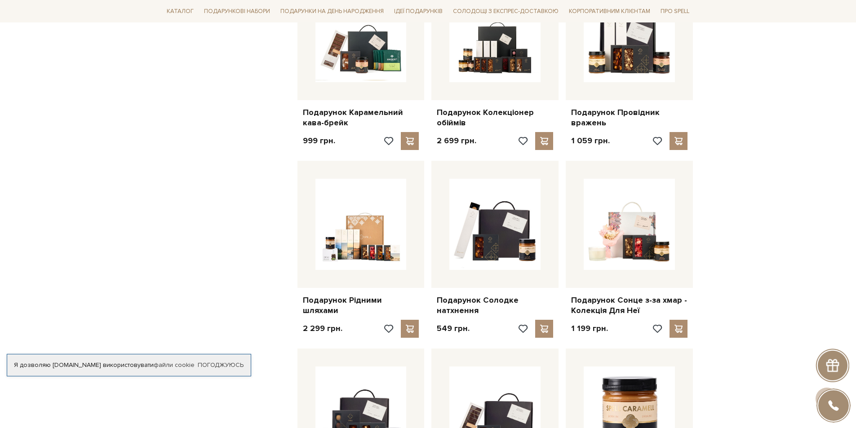
scroll to position [412, 0]
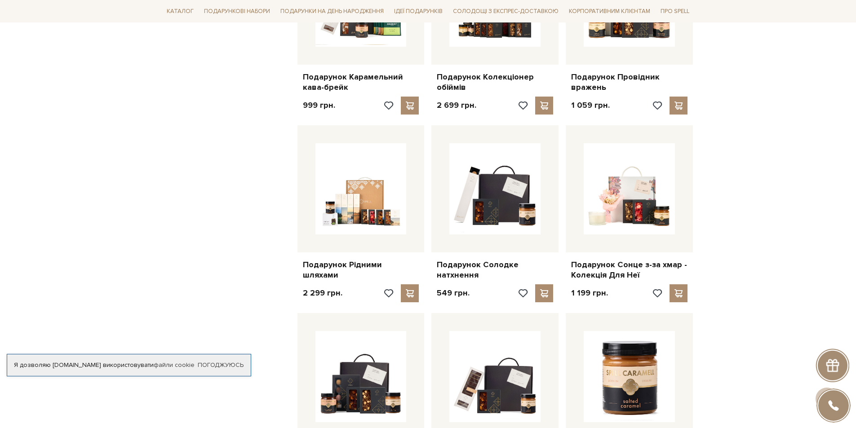
drag, startPoint x: 863, startPoint y: 121, endPoint x: 862, endPoint y: 139, distance: 17.5
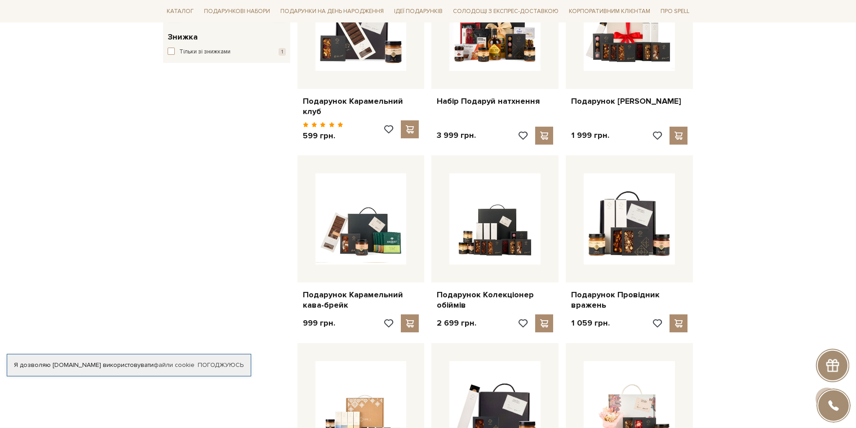
scroll to position [0, 0]
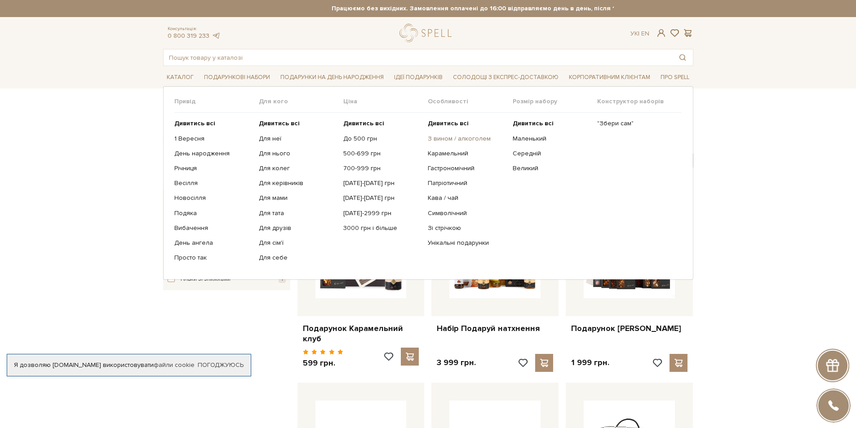
click at [464, 138] on link "З вином / алкоголем" at bounding box center [467, 139] width 78 height 8
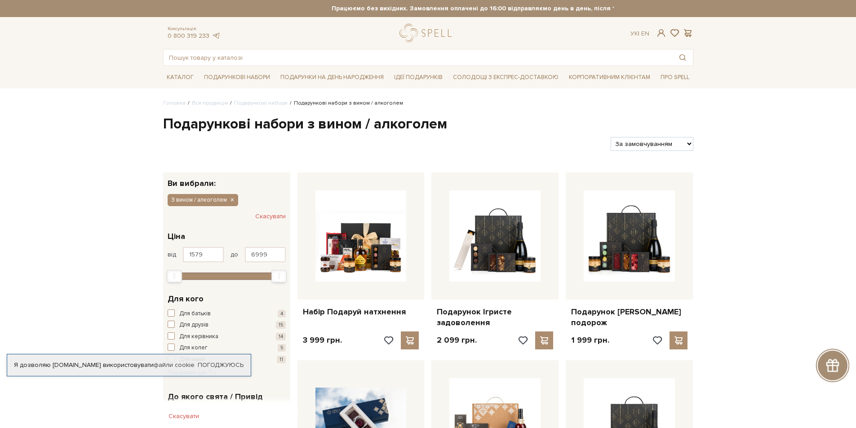
click at [672, 141] on select "За замовчуванням За Ціною (зростання) За Ціною (зменшення) Новинки За популярні…" at bounding box center [652, 144] width 82 height 14
select select "[URL][DOMAIN_NAME]"
click at [611, 137] on select "За замовчуванням За Ціною (зростання) За Ціною (зменшення) Новинки За популярні…" at bounding box center [652, 144] width 82 height 14
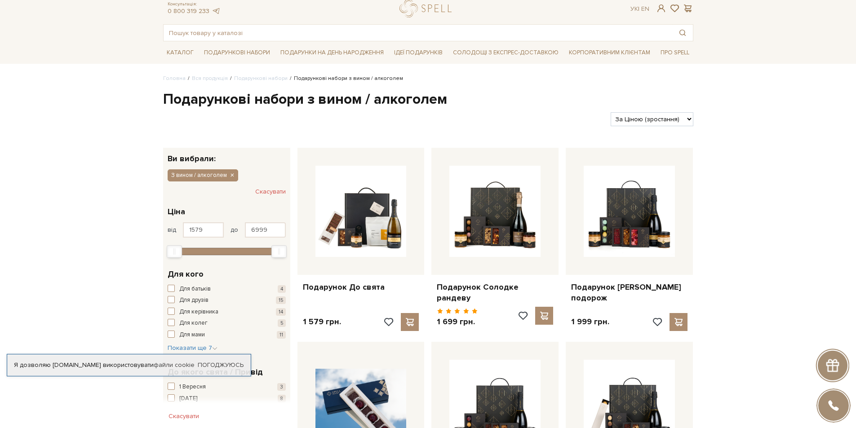
scroll to position [45, 0]
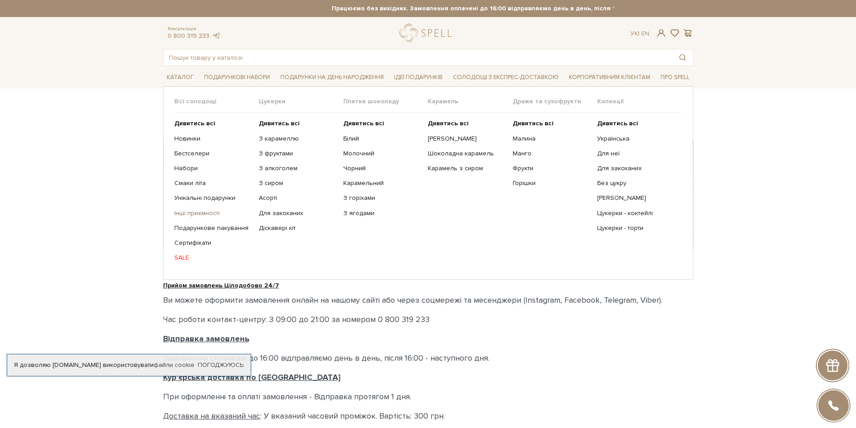
click at [197, 214] on link "Інші приємності" at bounding box center [213, 213] width 78 height 8
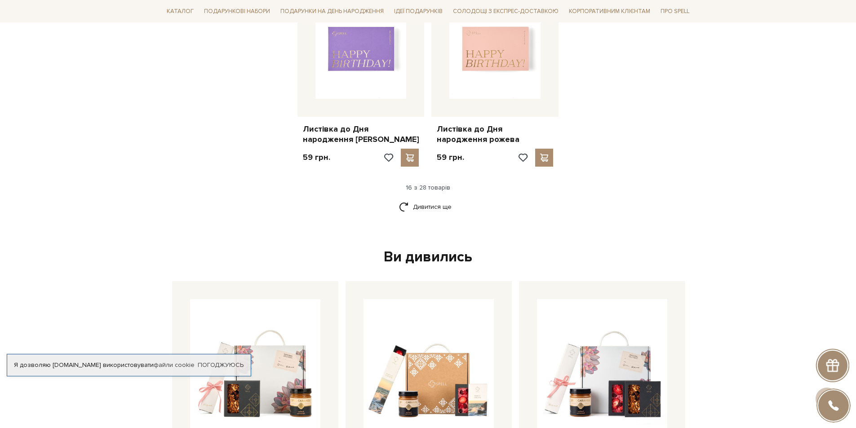
scroll to position [1149, 0]
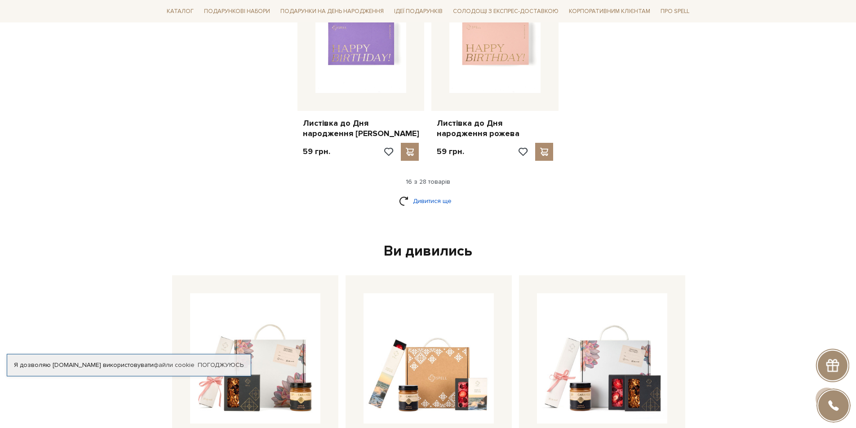
click at [421, 197] on link "Дивитися ще" at bounding box center [428, 201] width 58 height 16
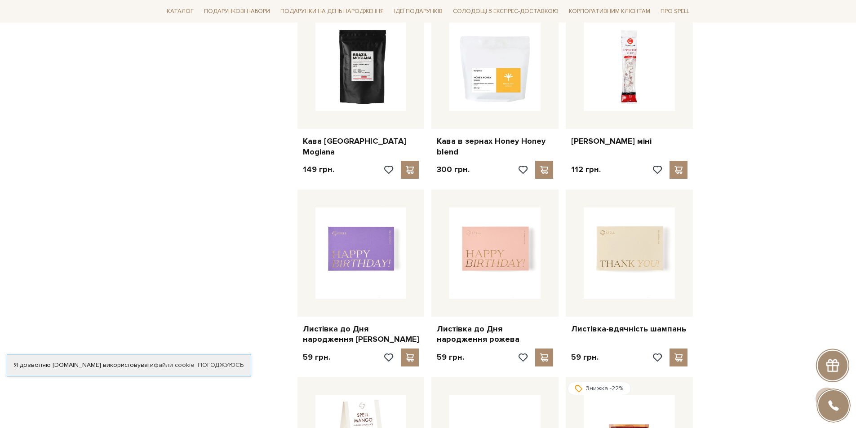
scroll to position [0, 0]
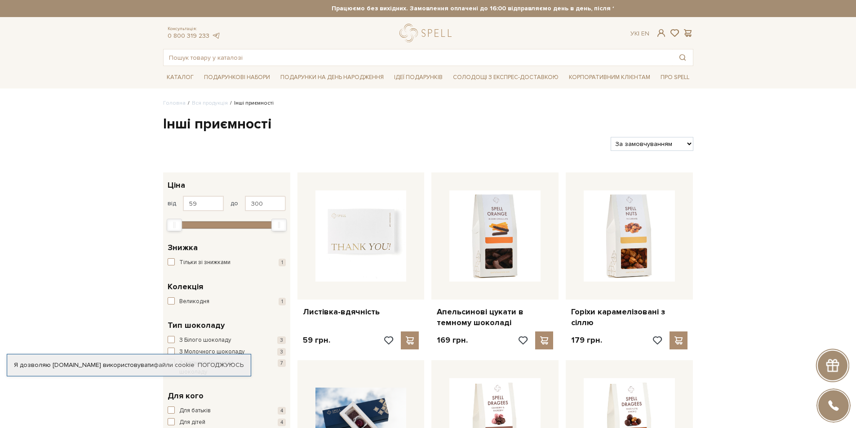
click at [657, 138] on select "За замовчуванням За Ціною (зростання) За Ціною (зменшення) Новинки За популярні…" at bounding box center [652, 144] width 82 height 14
select select "[URL][DOMAIN_NAME]"
click at [611, 137] on select "За замовчуванням За Ціною (зростання) За Ціною (зменшення) Новинки За популярні…" at bounding box center [652, 144] width 82 height 14
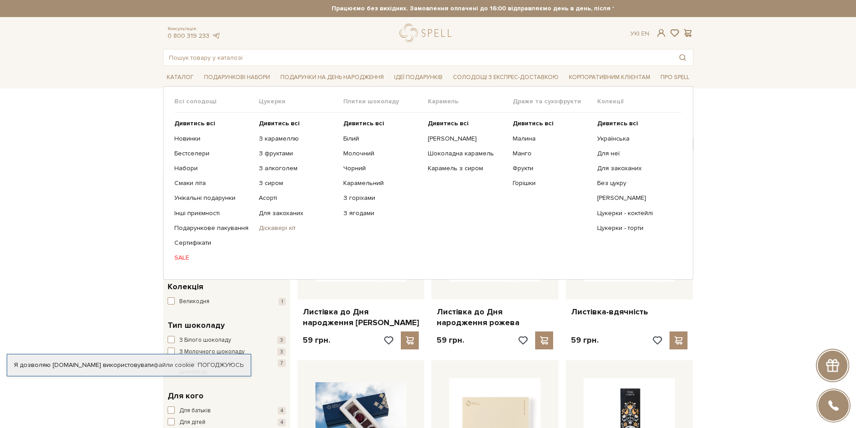
click at [274, 227] on link "Діскавері кіт" at bounding box center [298, 228] width 78 height 8
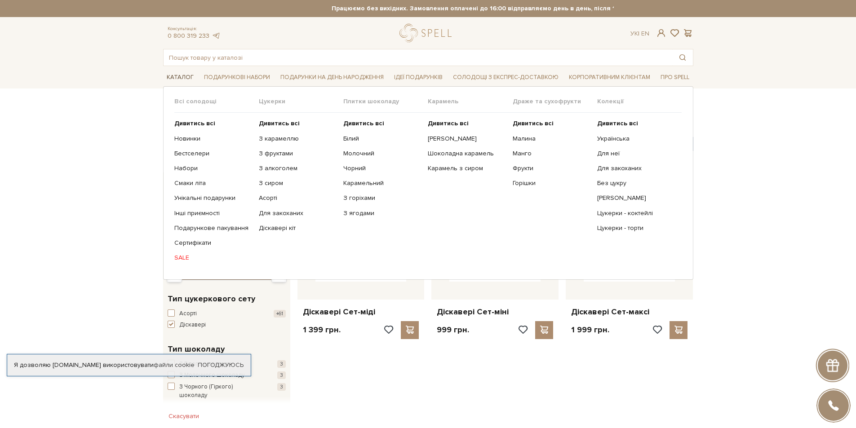
click at [178, 71] on span "Каталог" at bounding box center [180, 78] width 34 height 14
